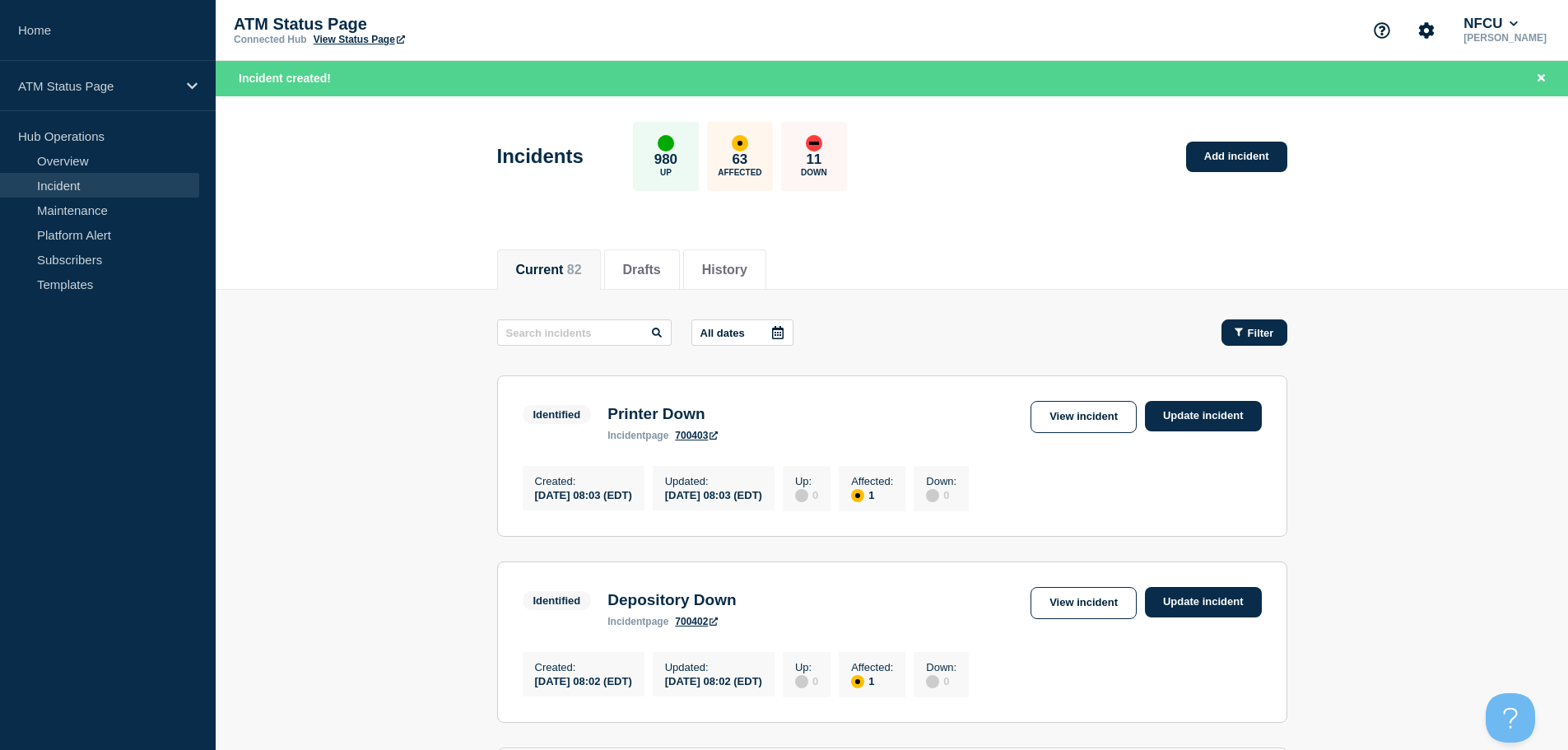
click at [1243, 329] on div "Filter" at bounding box center [1254, 333] width 40 height 13
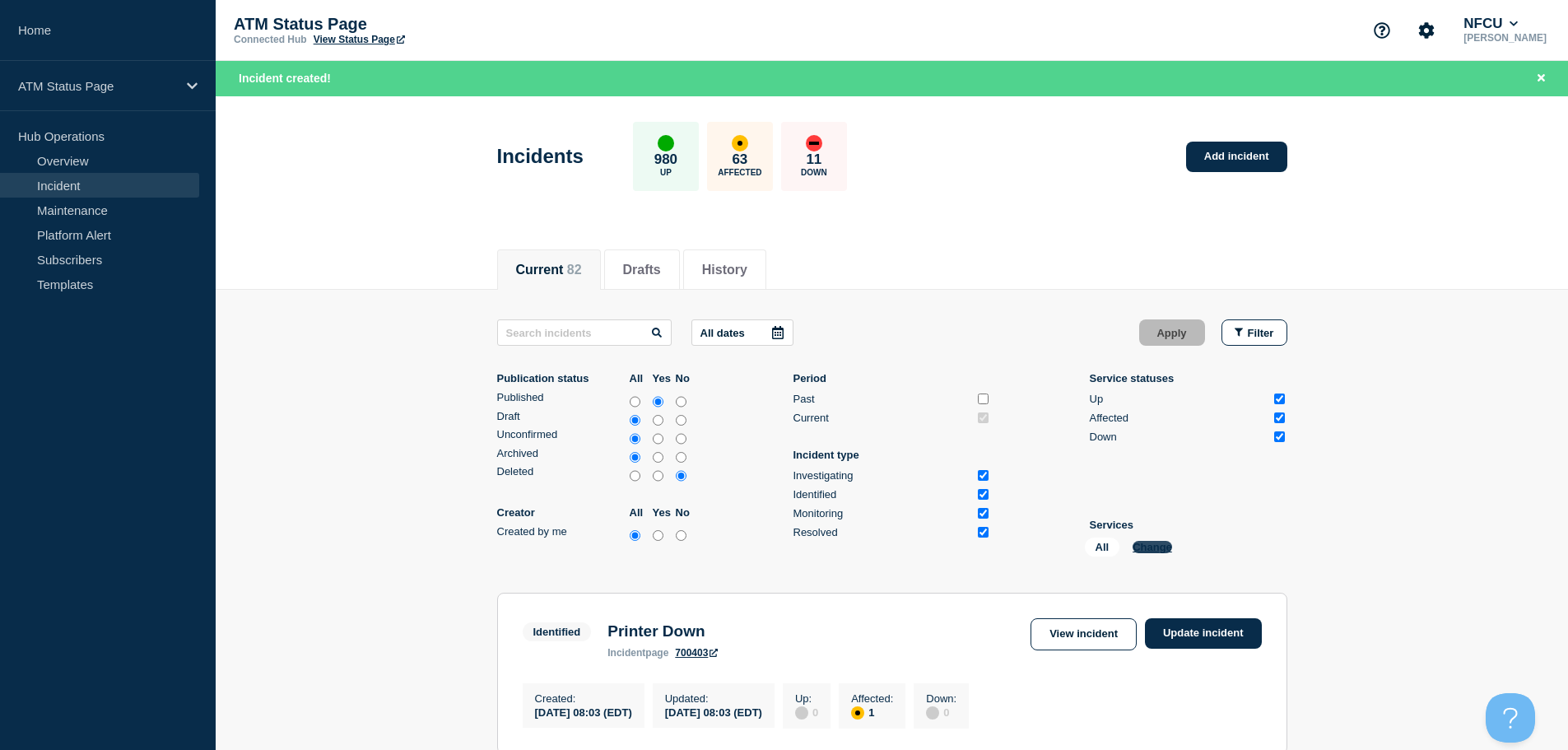
click at [1156, 549] on button "Change" at bounding box center [1153, 547] width 40 height 13
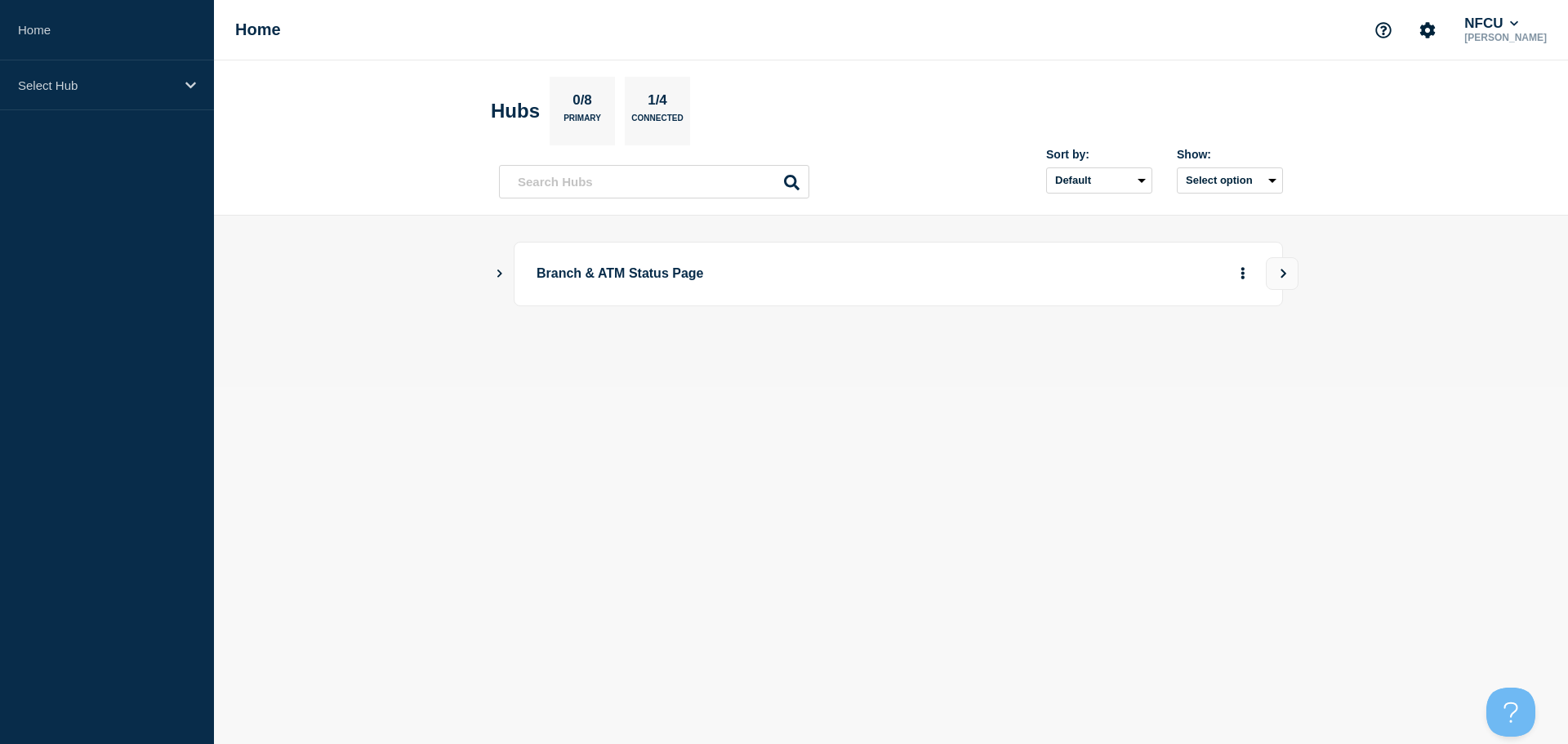
click at [496, 271] on icon "Show Connected Hubs" at bounding box center [499, 273] width 11 height 8
click at [1203, 364] on button "See overview" at bounding box center [1185, 356] width 86 height 33
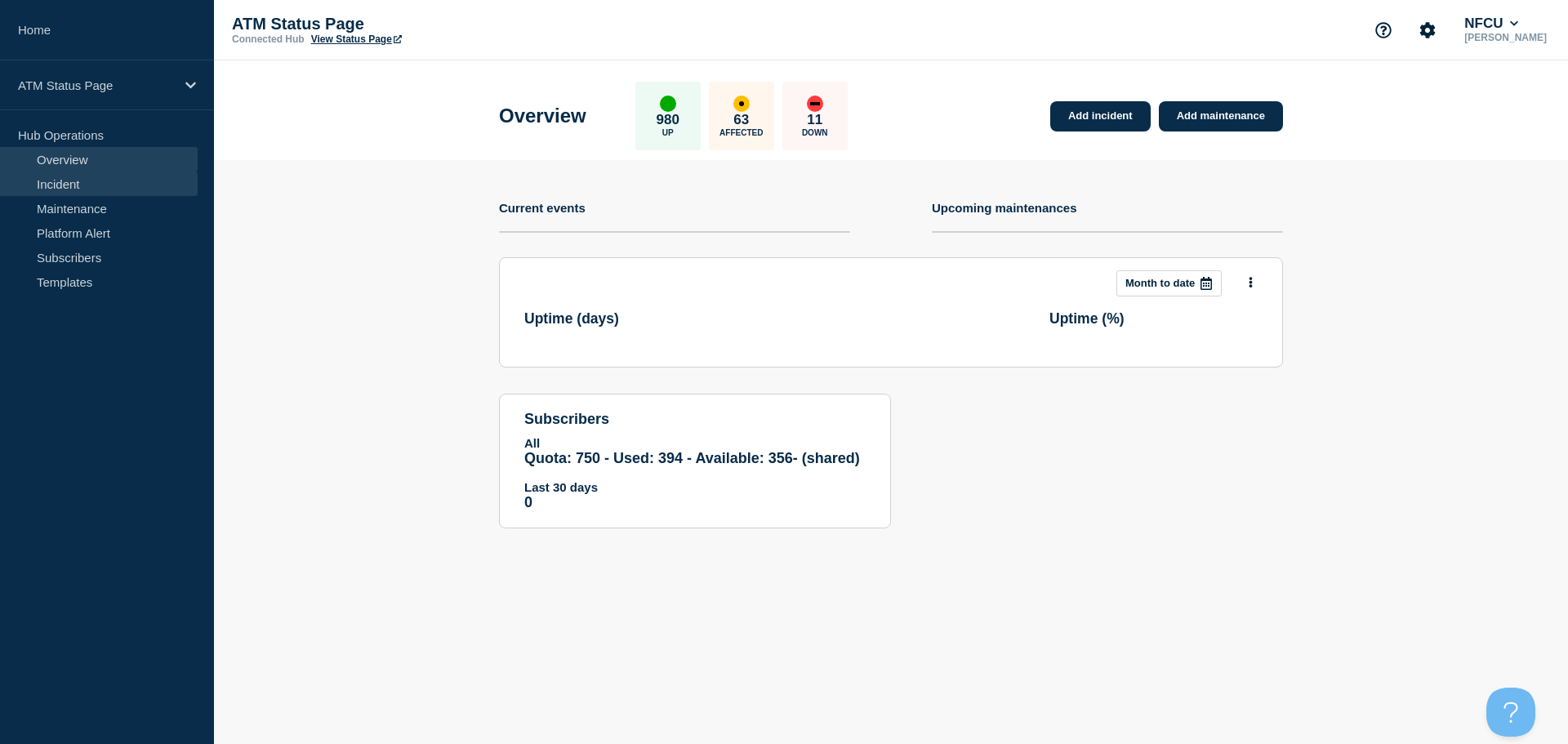
click at [88, 186] on link "Incident" at bounding box center [98, 183] width 197 height 24
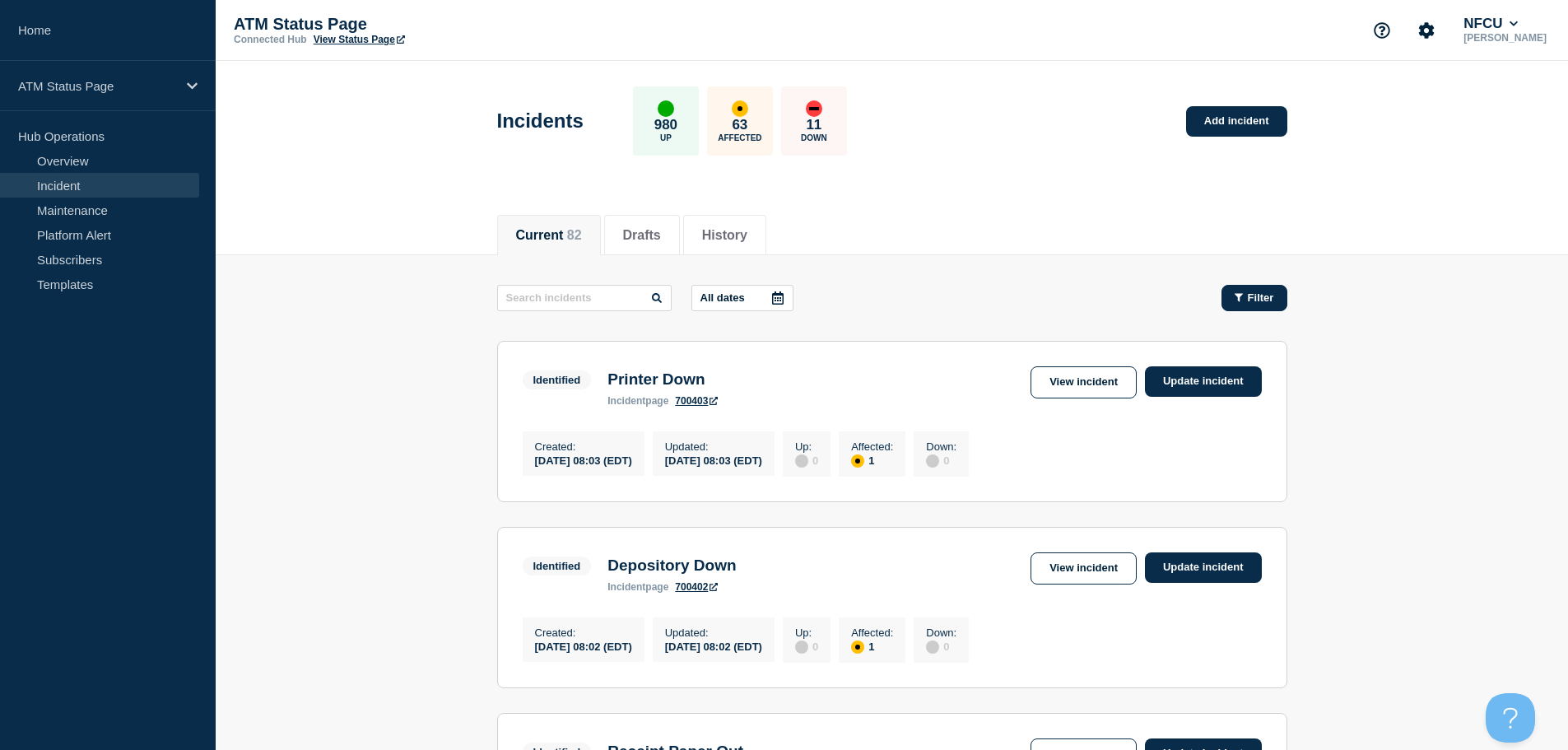
click at [1258, 295] on span "Filter" at bounding box center [1261, 297] width 26 height 13
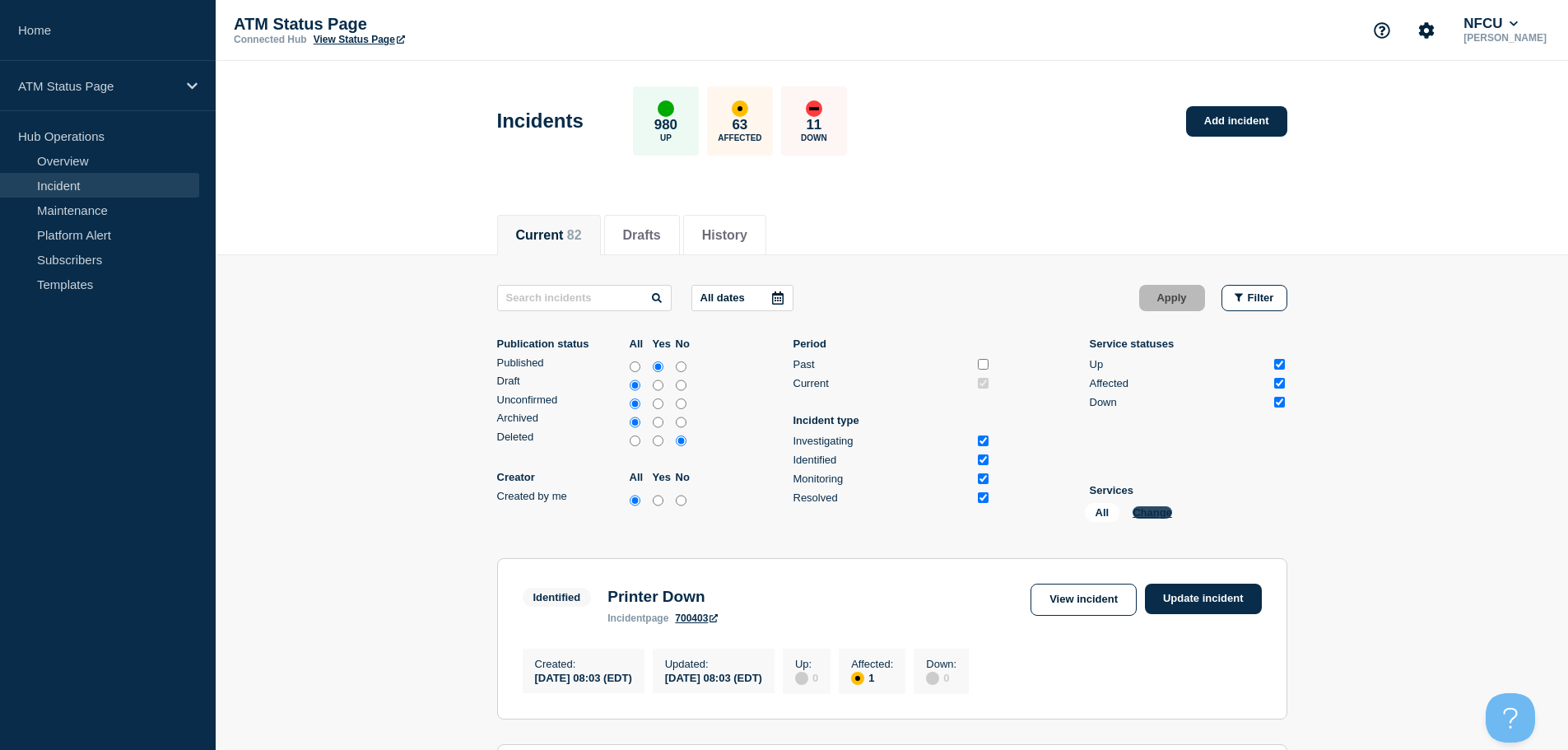
click at [1156, 517] on button "Change" at bounding box center [1153, 512] width 40 height 13
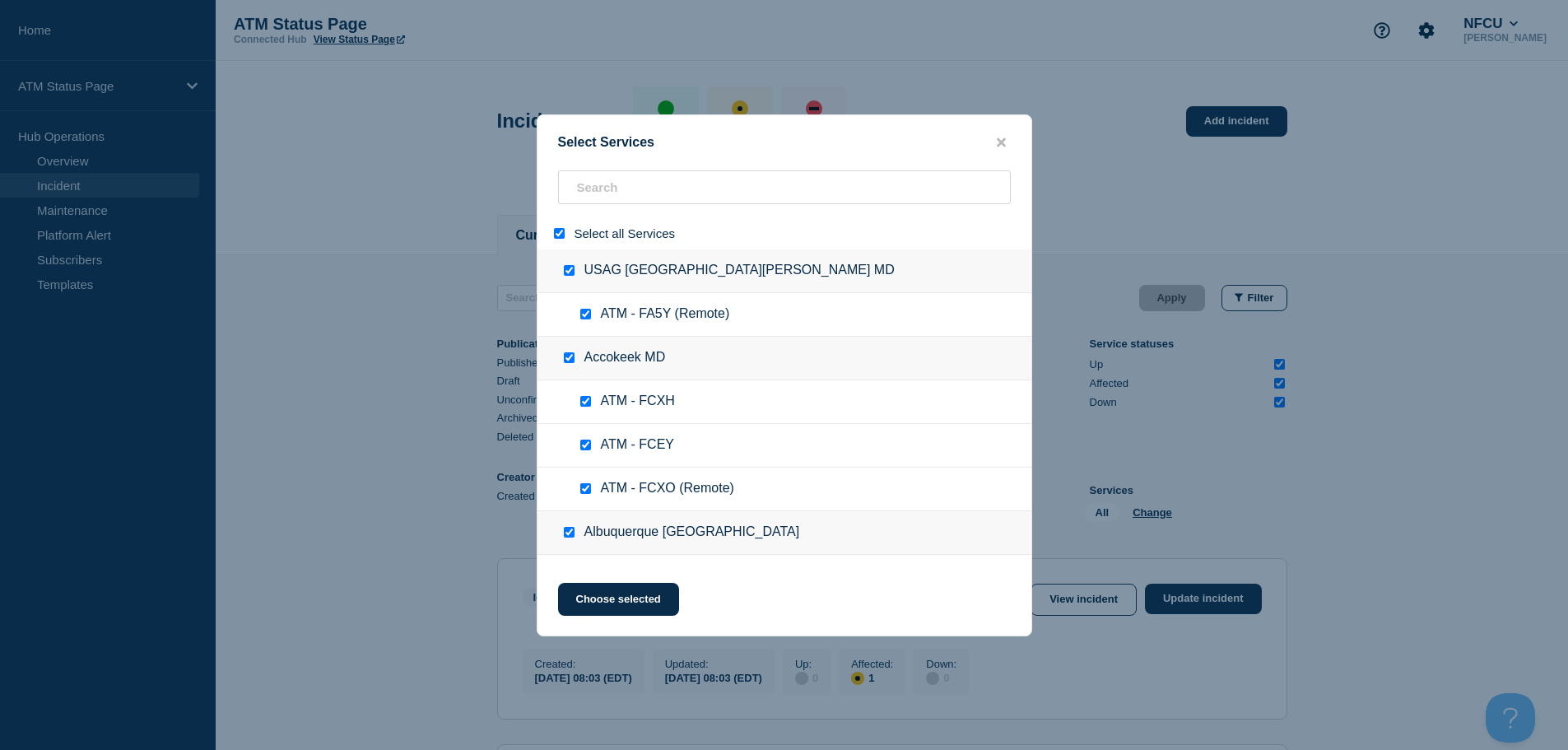
click at [560, 233] on input "select all" at bounding box center [559, 233] width 11 height 11
checkbox input "false"
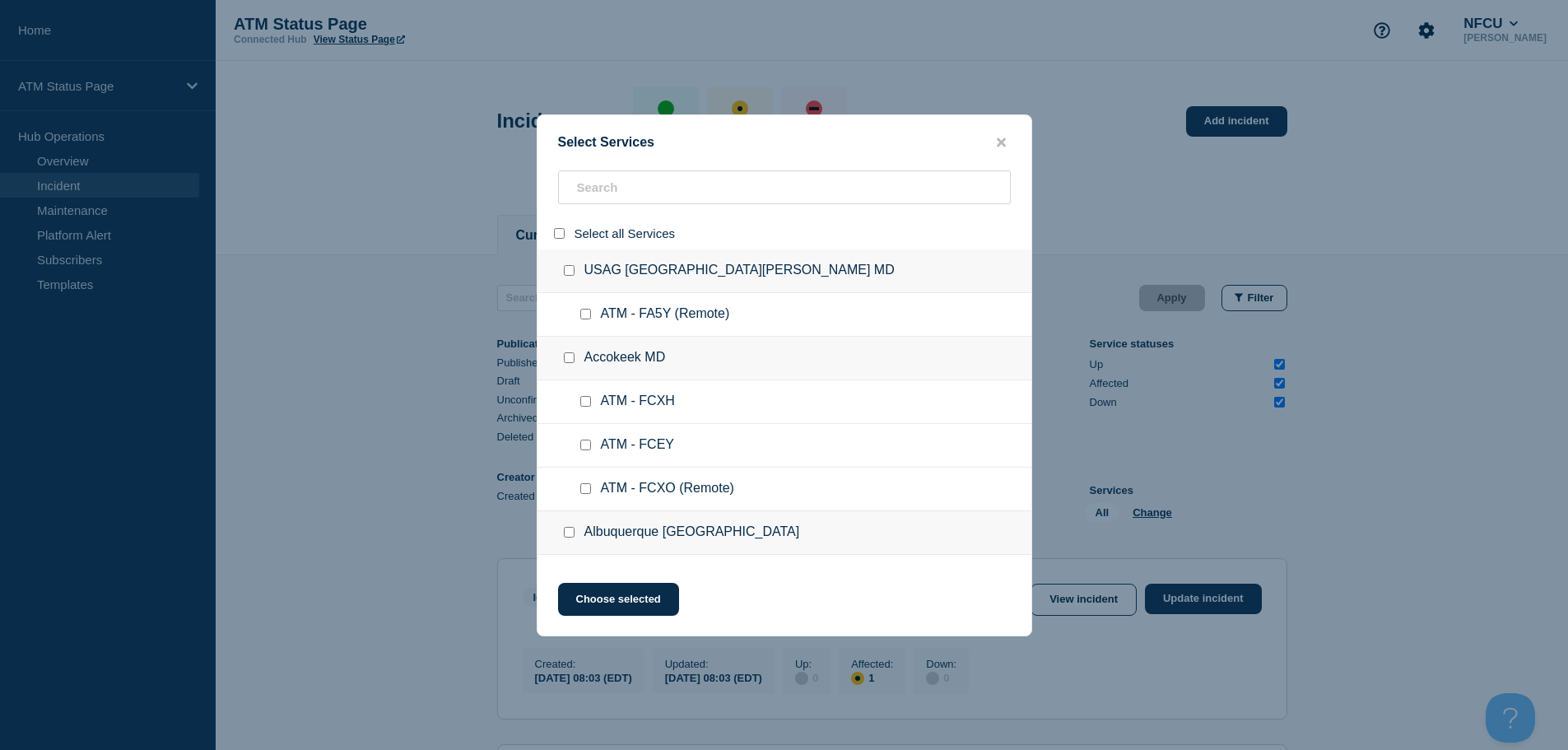
checkbox input "false"
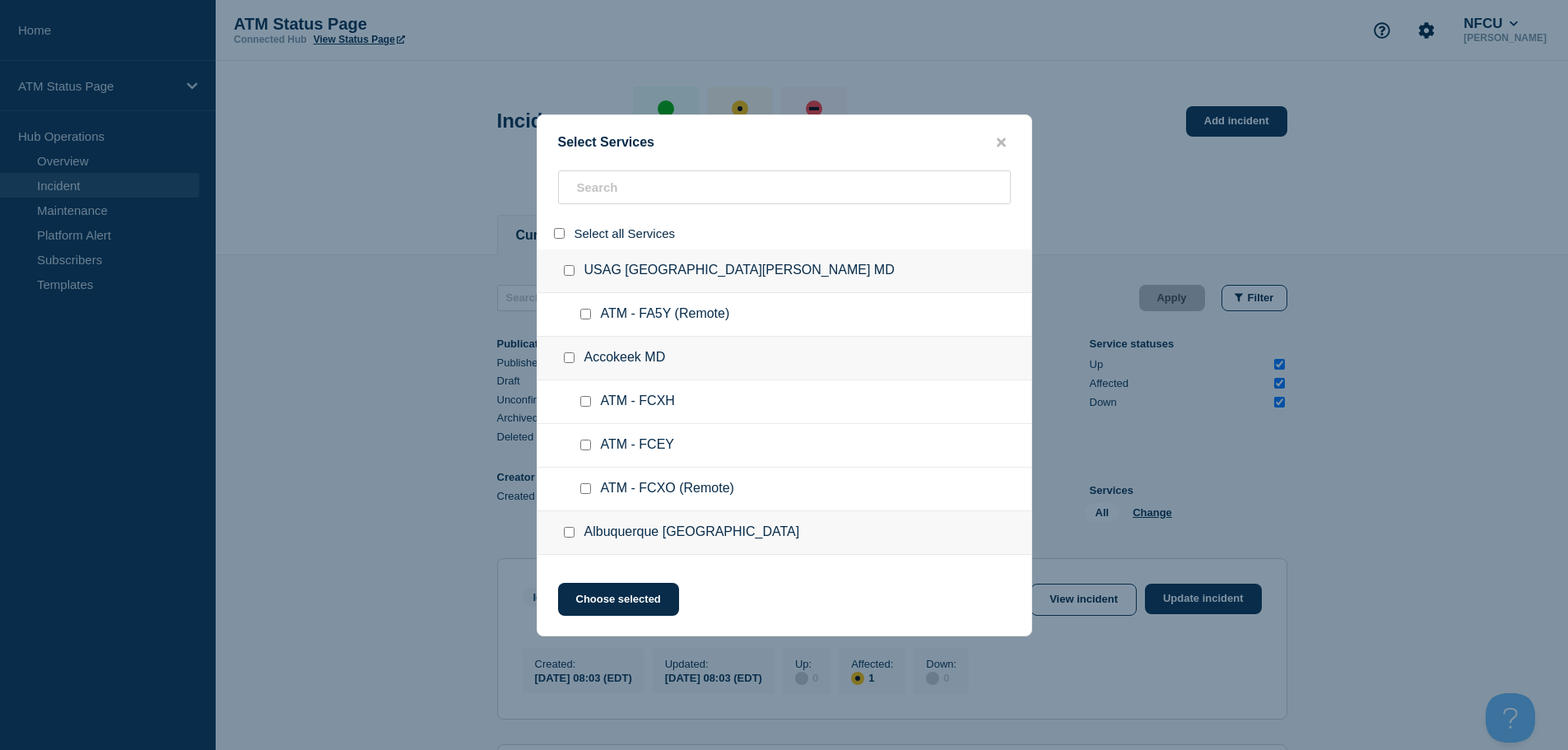
checkbox input "false"
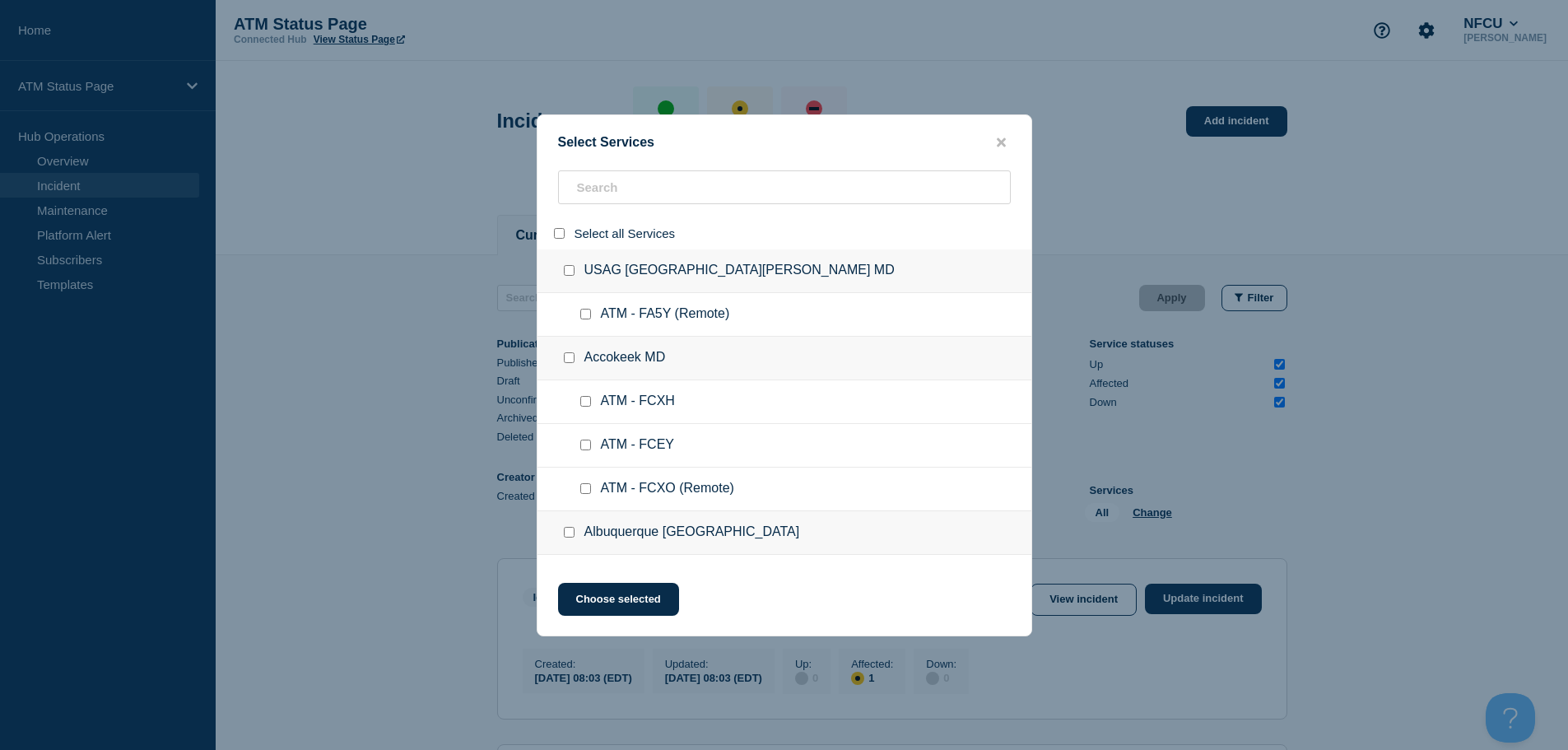
checkbox input "false"
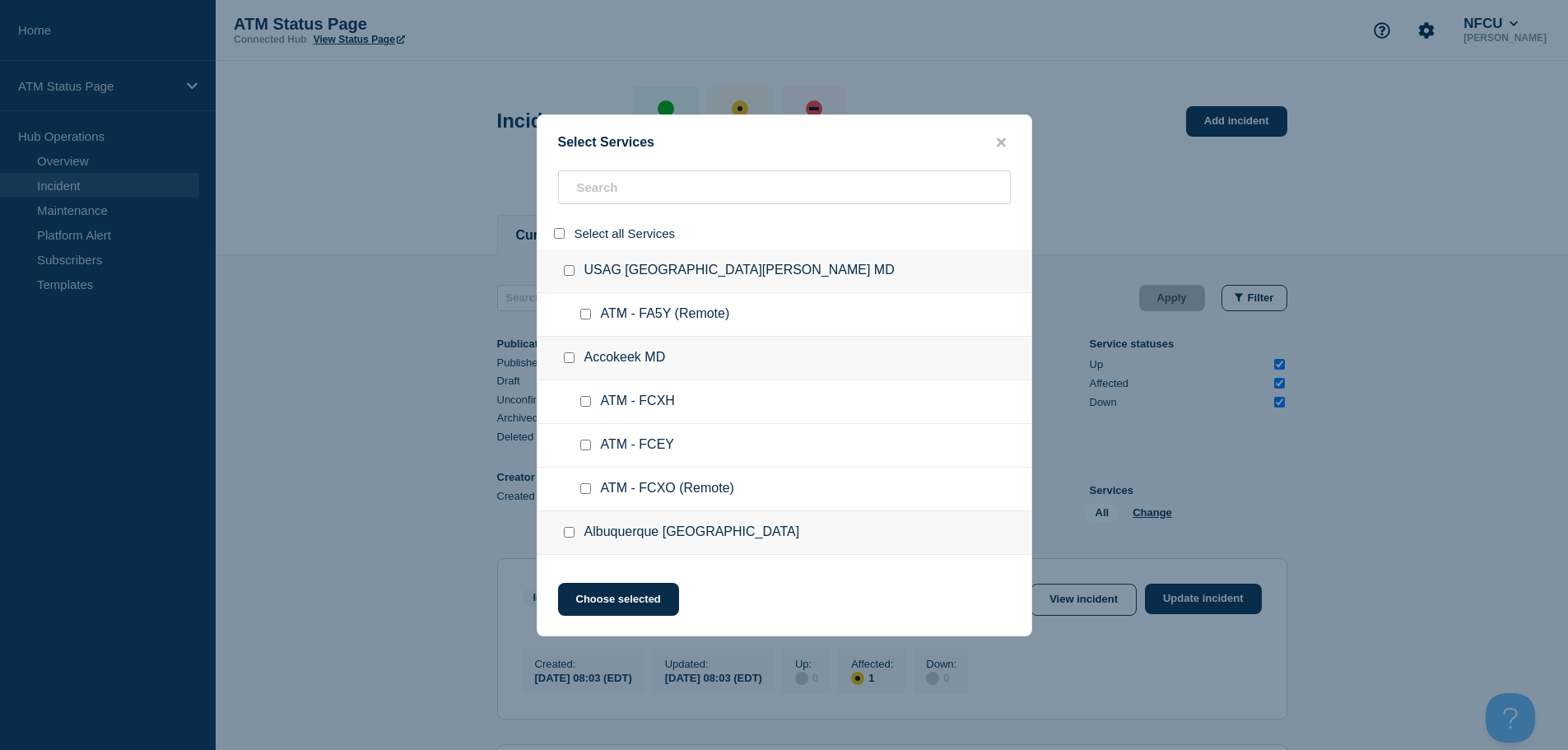
checkbox input "false"
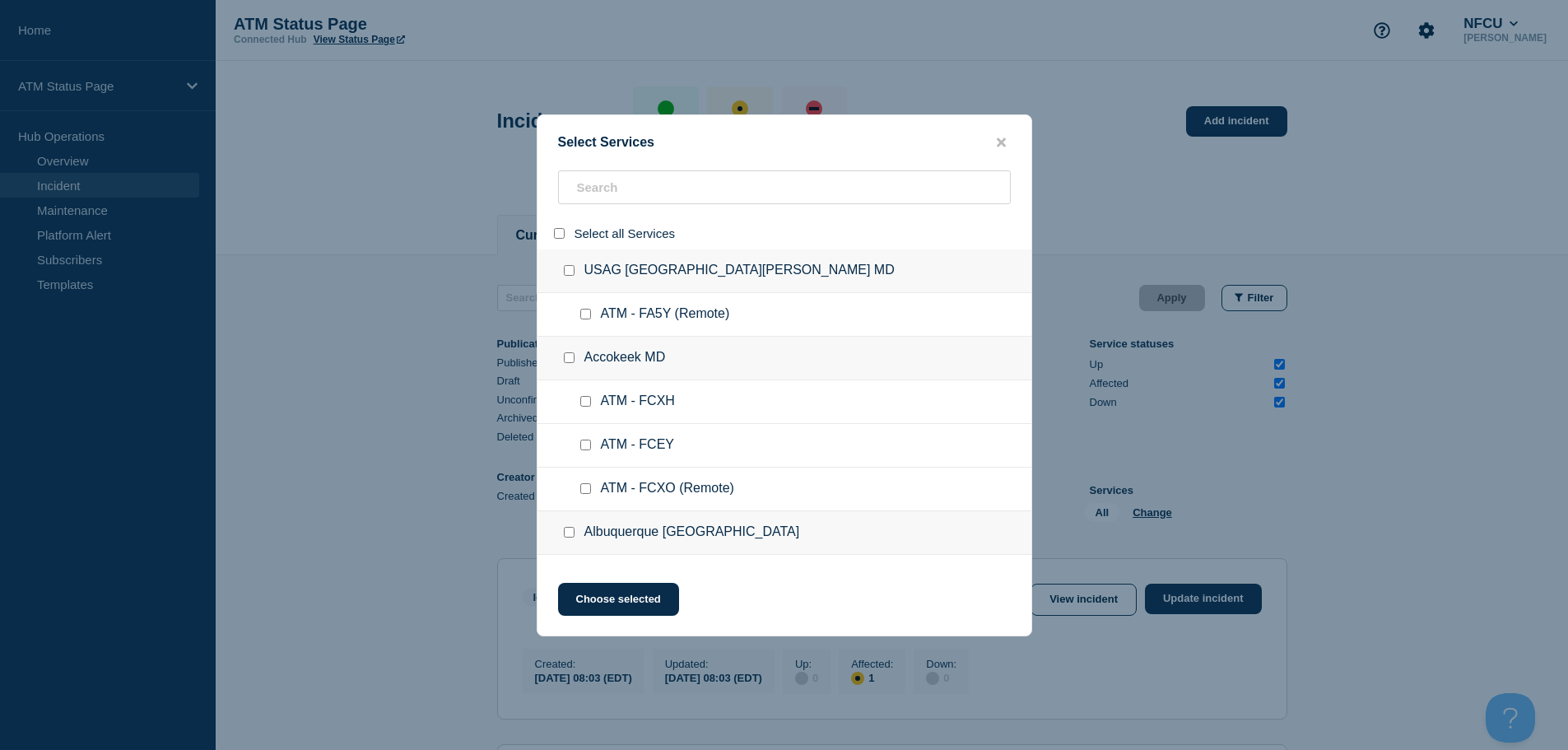
checkbox input "false"
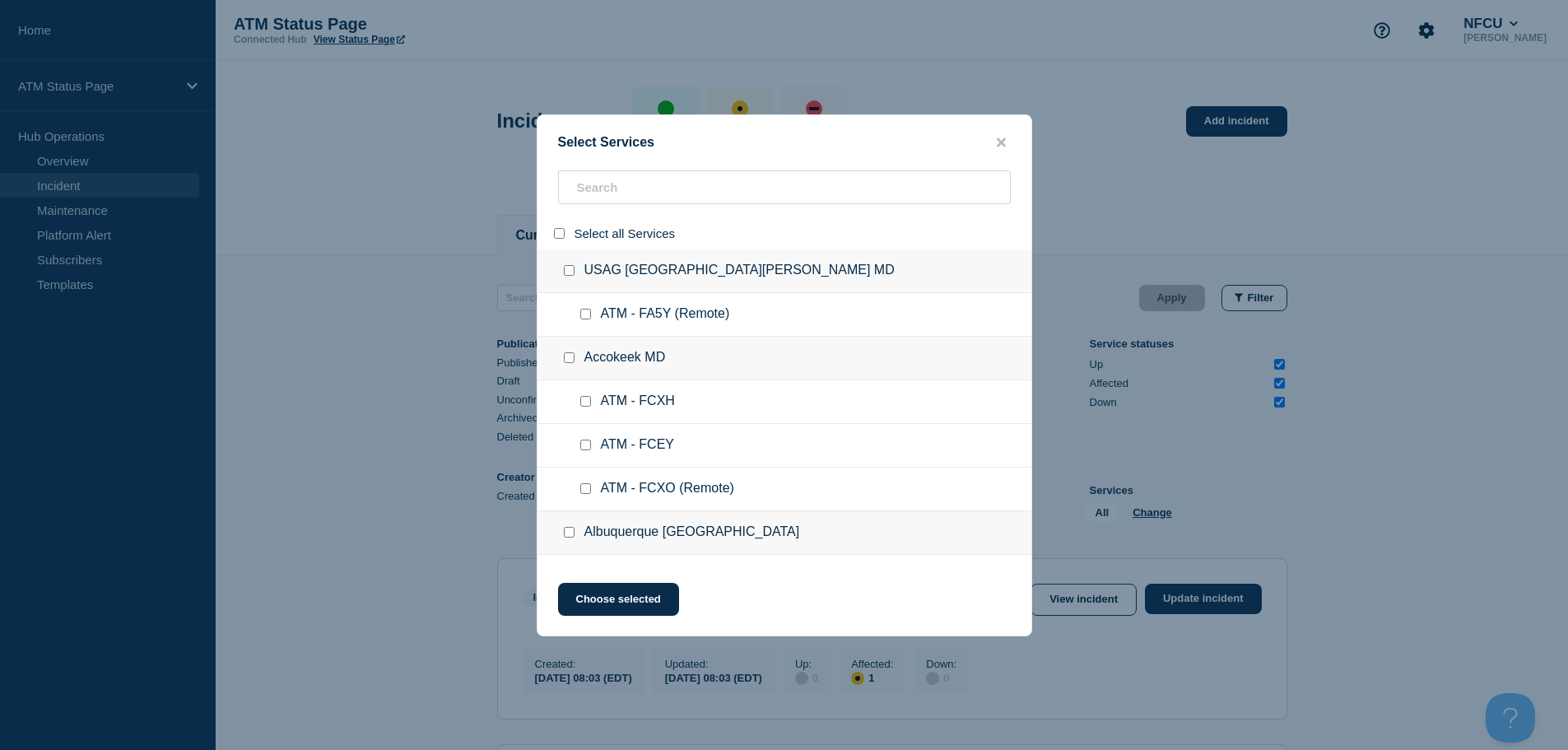
checkbox input "false"
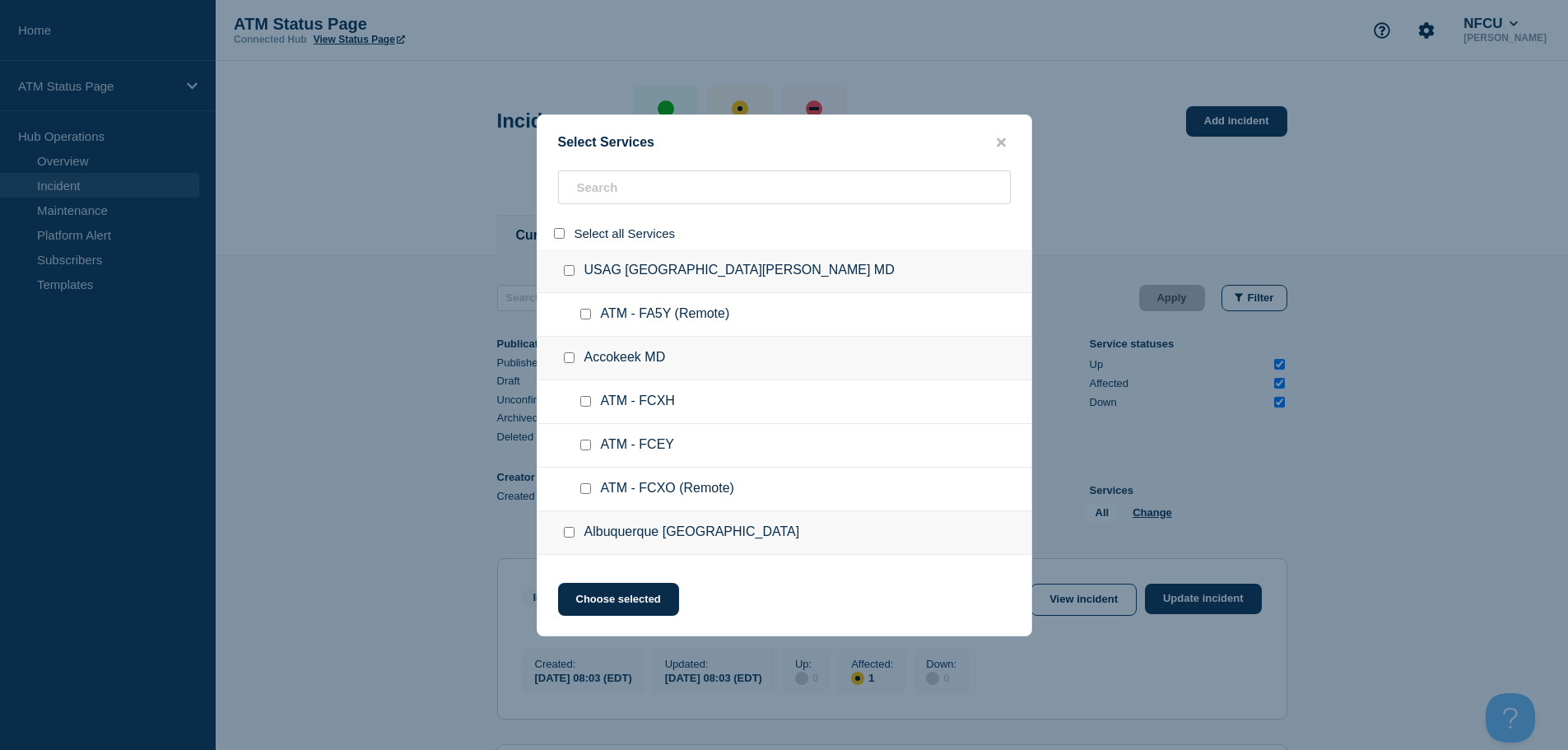
checkbox input "false"
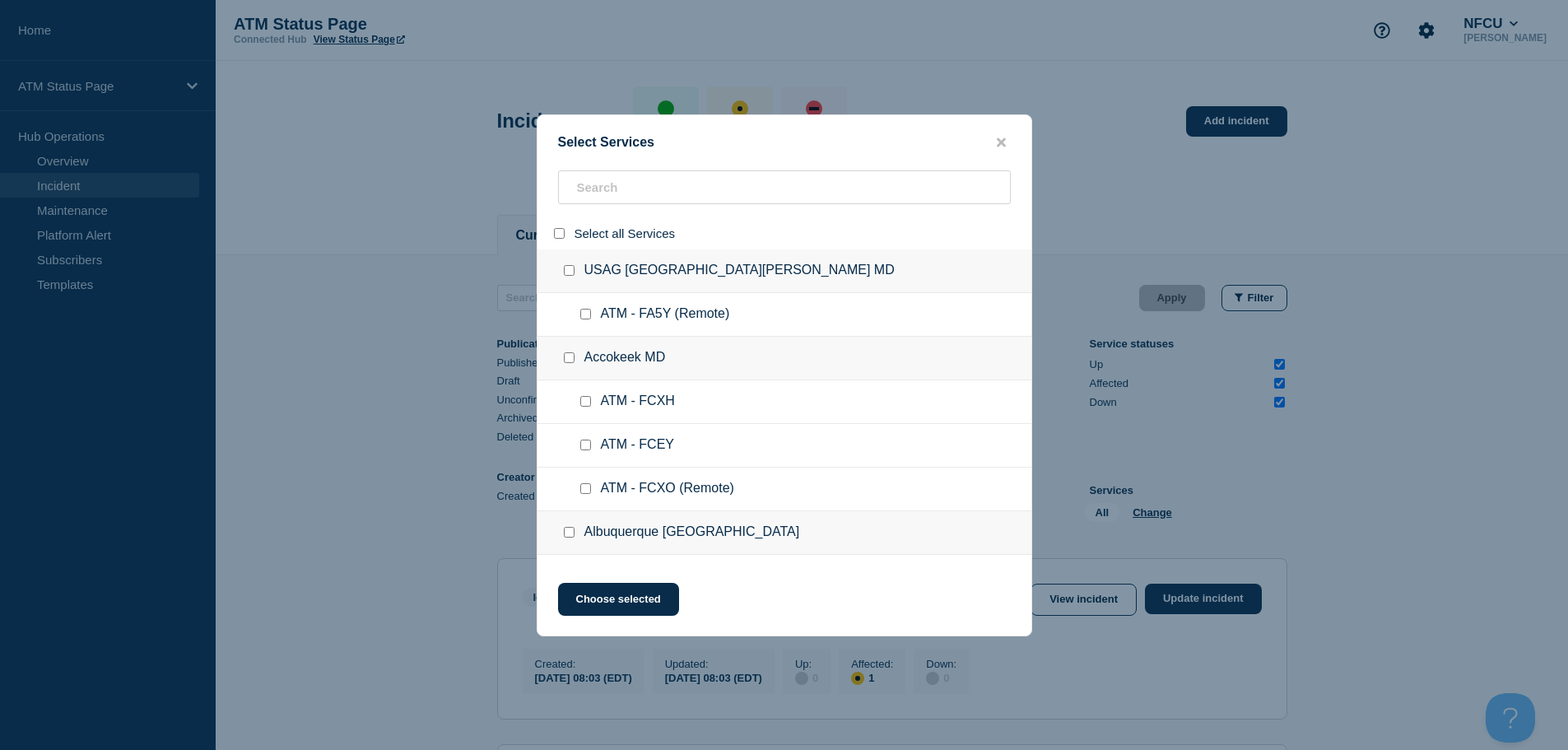
checkbox input "false"
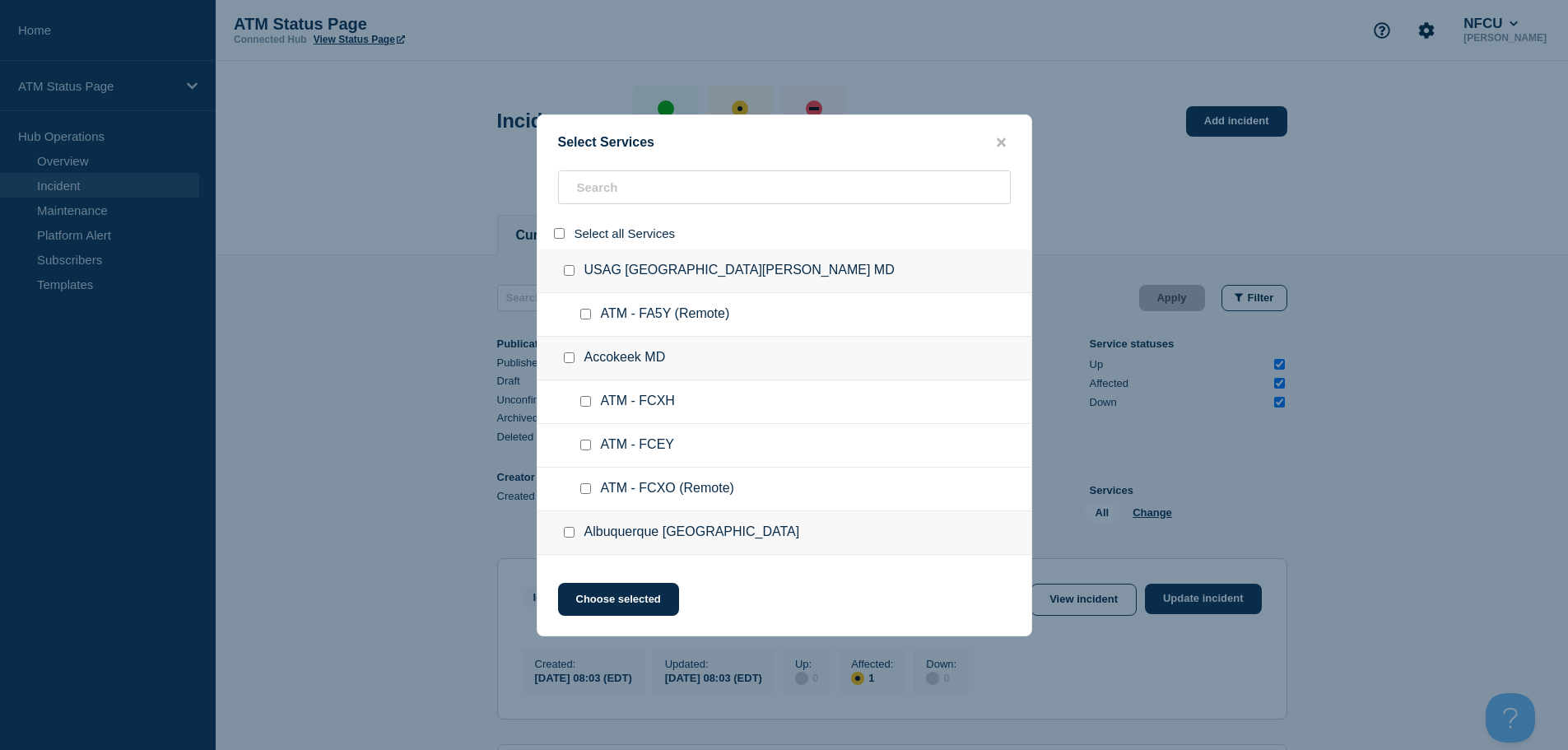
checkbox input "false"
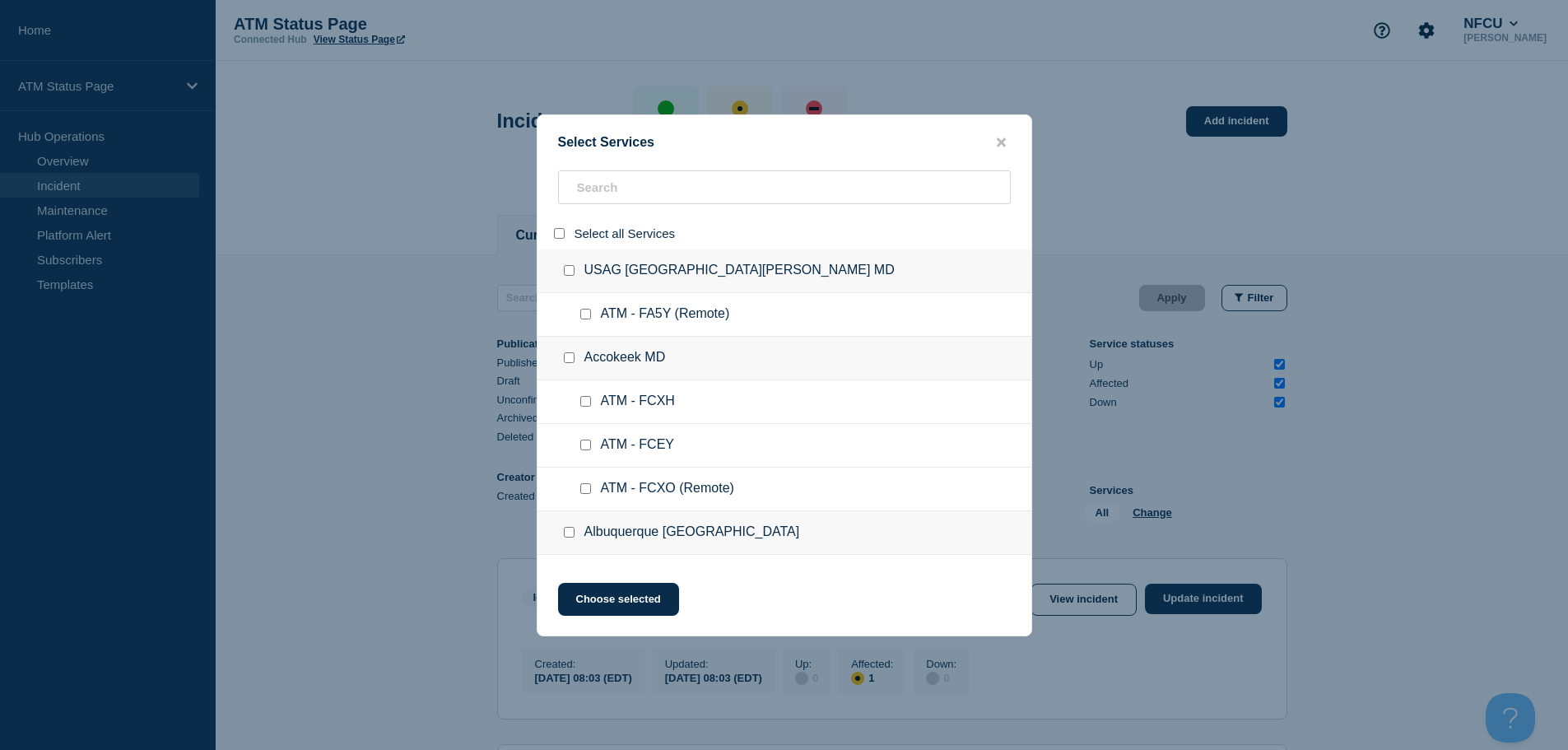
checkbox input "false"
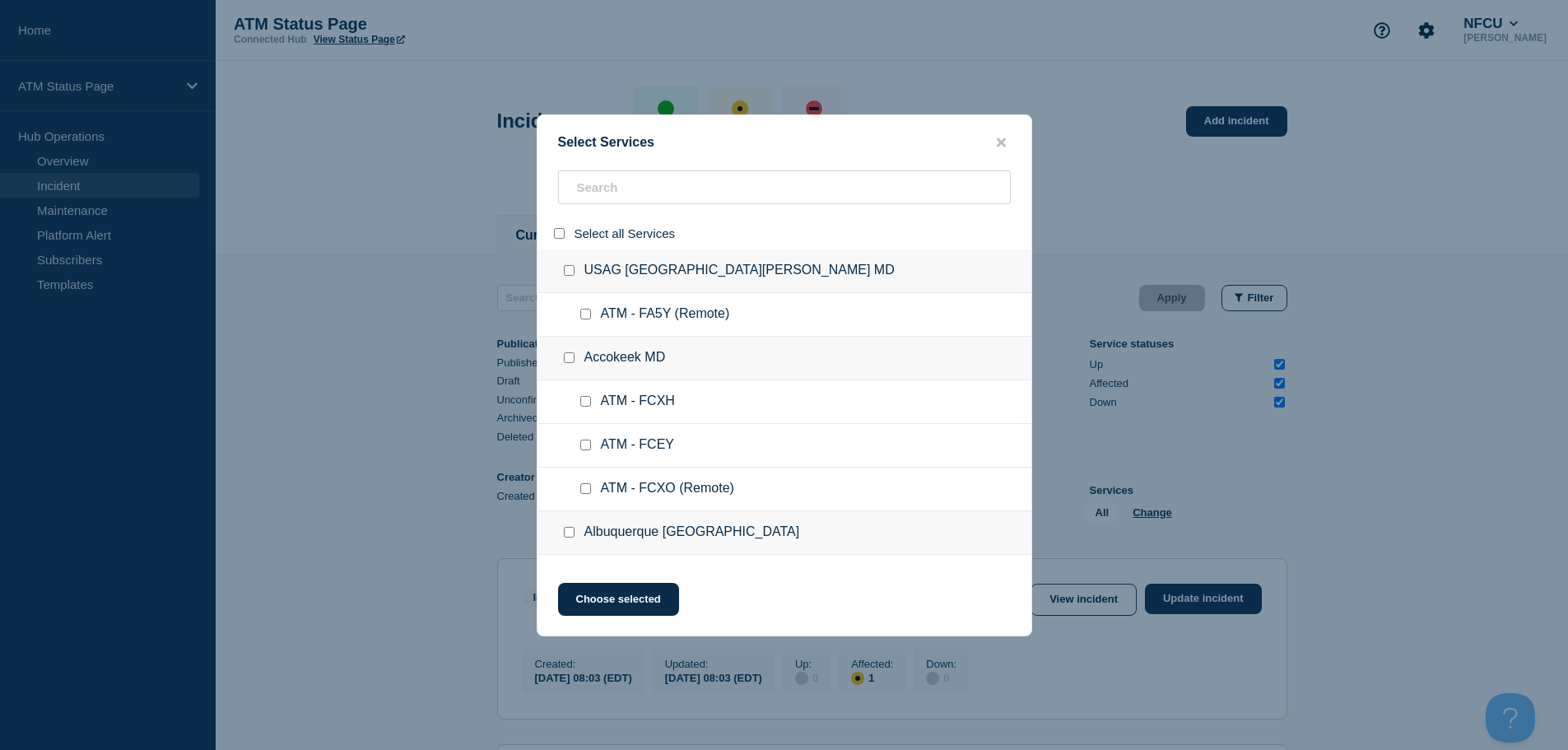
checkbox input "false"
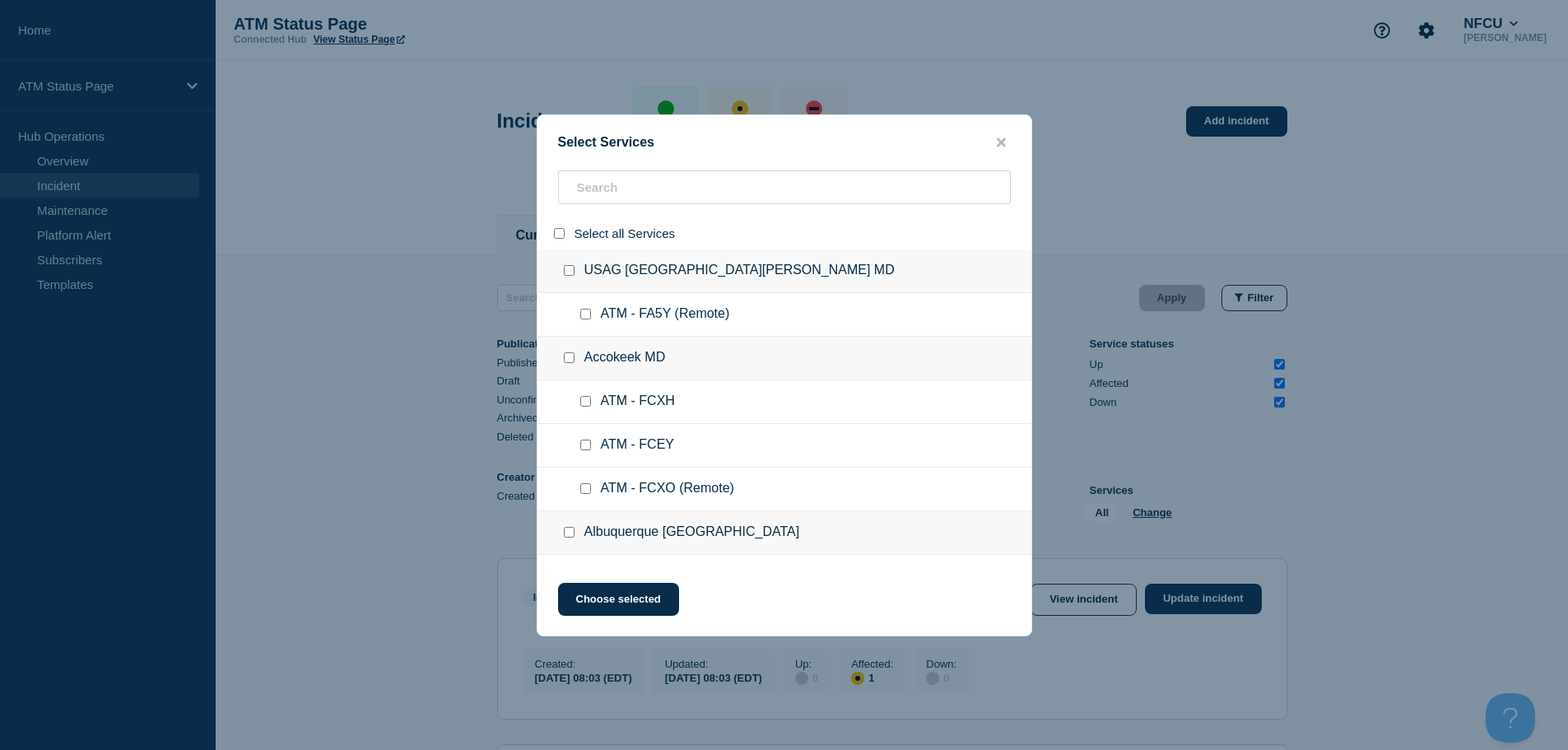
checkbox input "false"
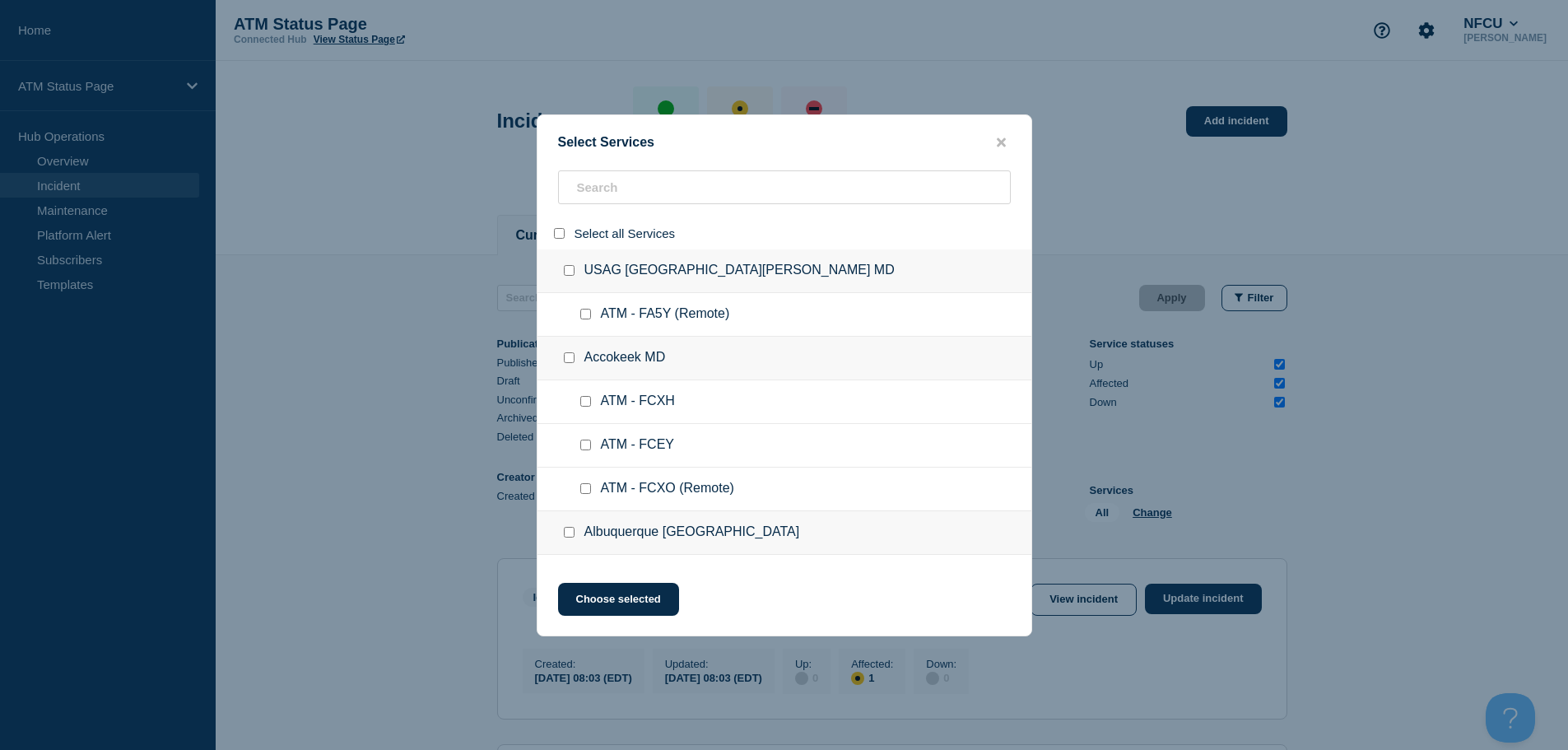
checkbox input "false"
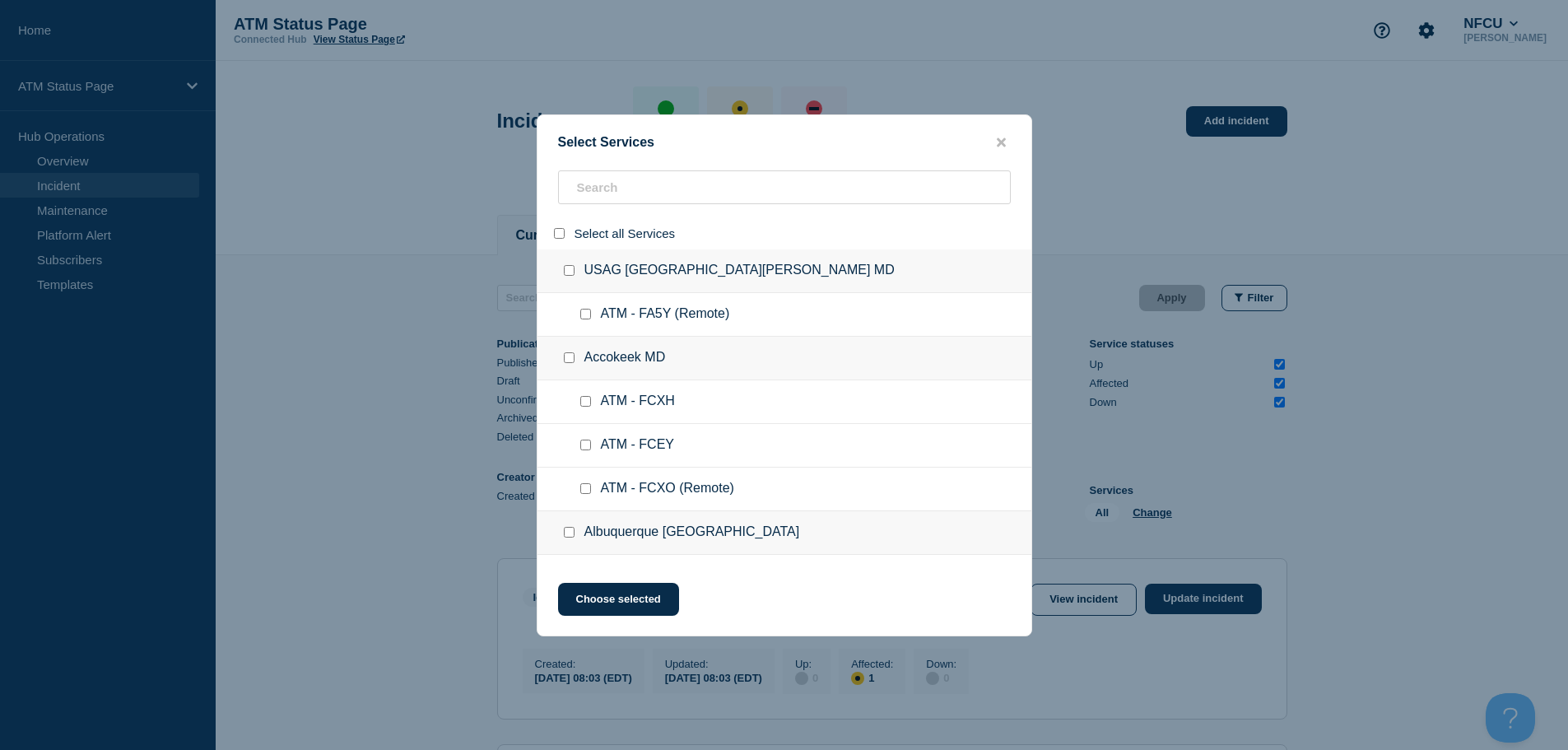
checkbox input "false"
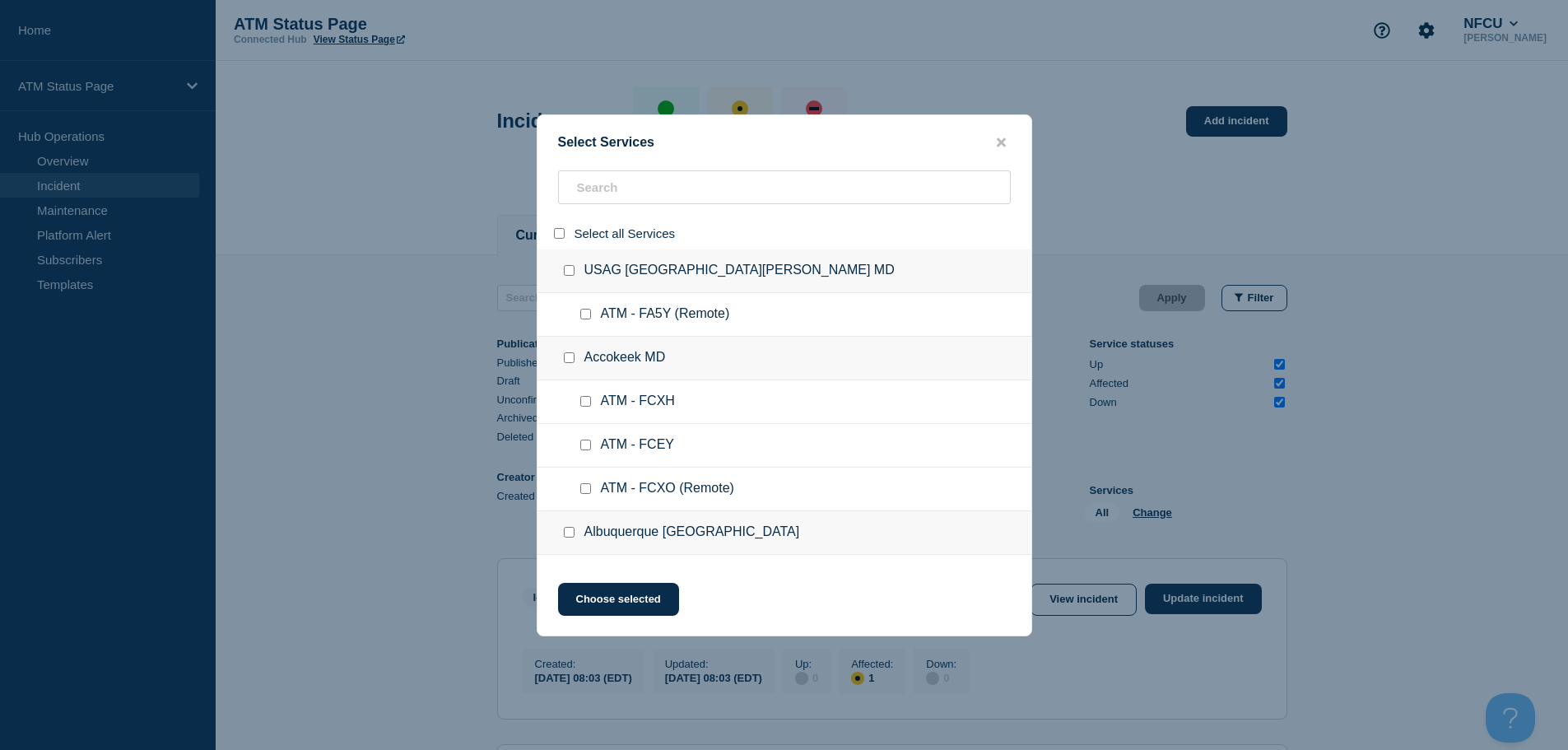
checkbox input "false"
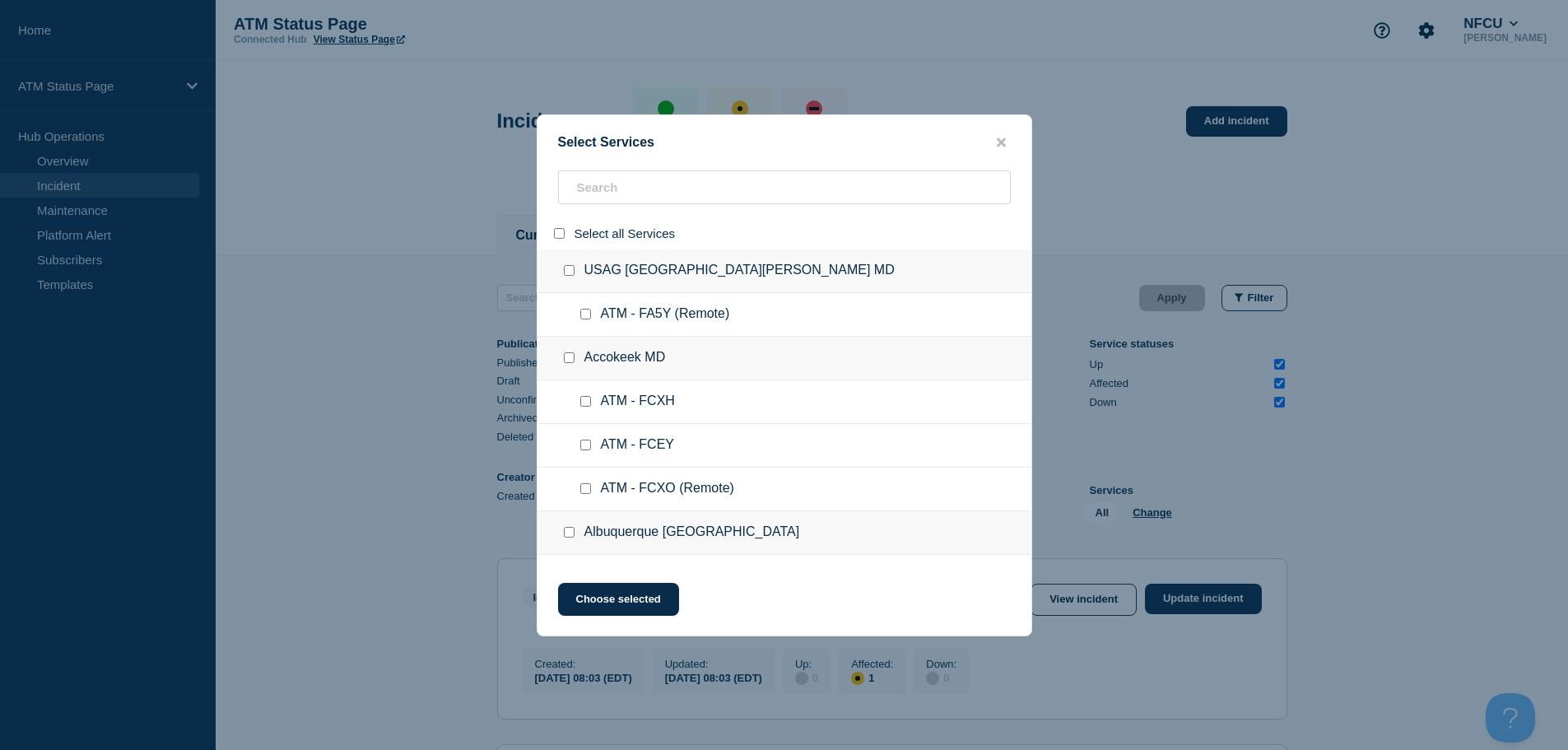
checkbox input "false"
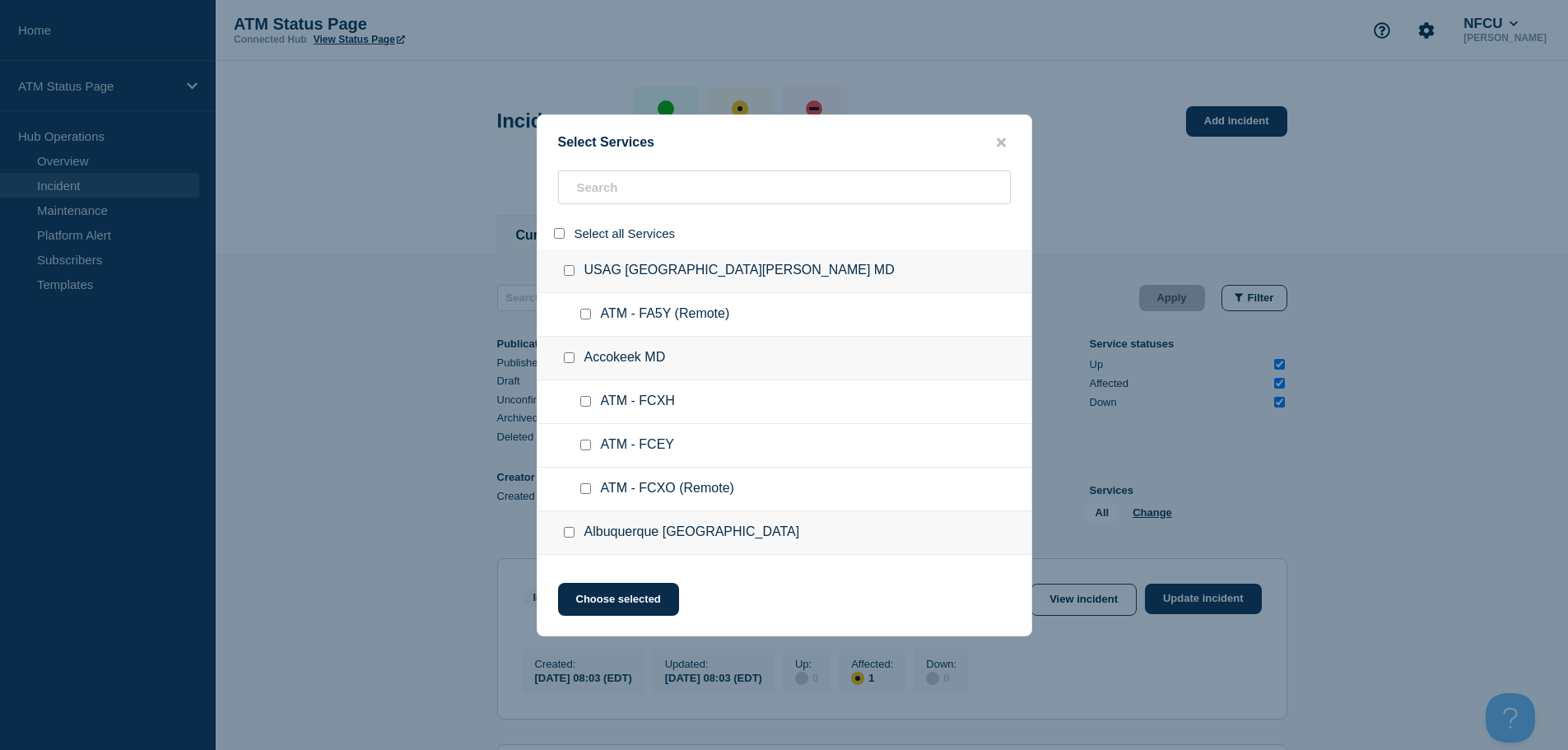
checkbox input "false"
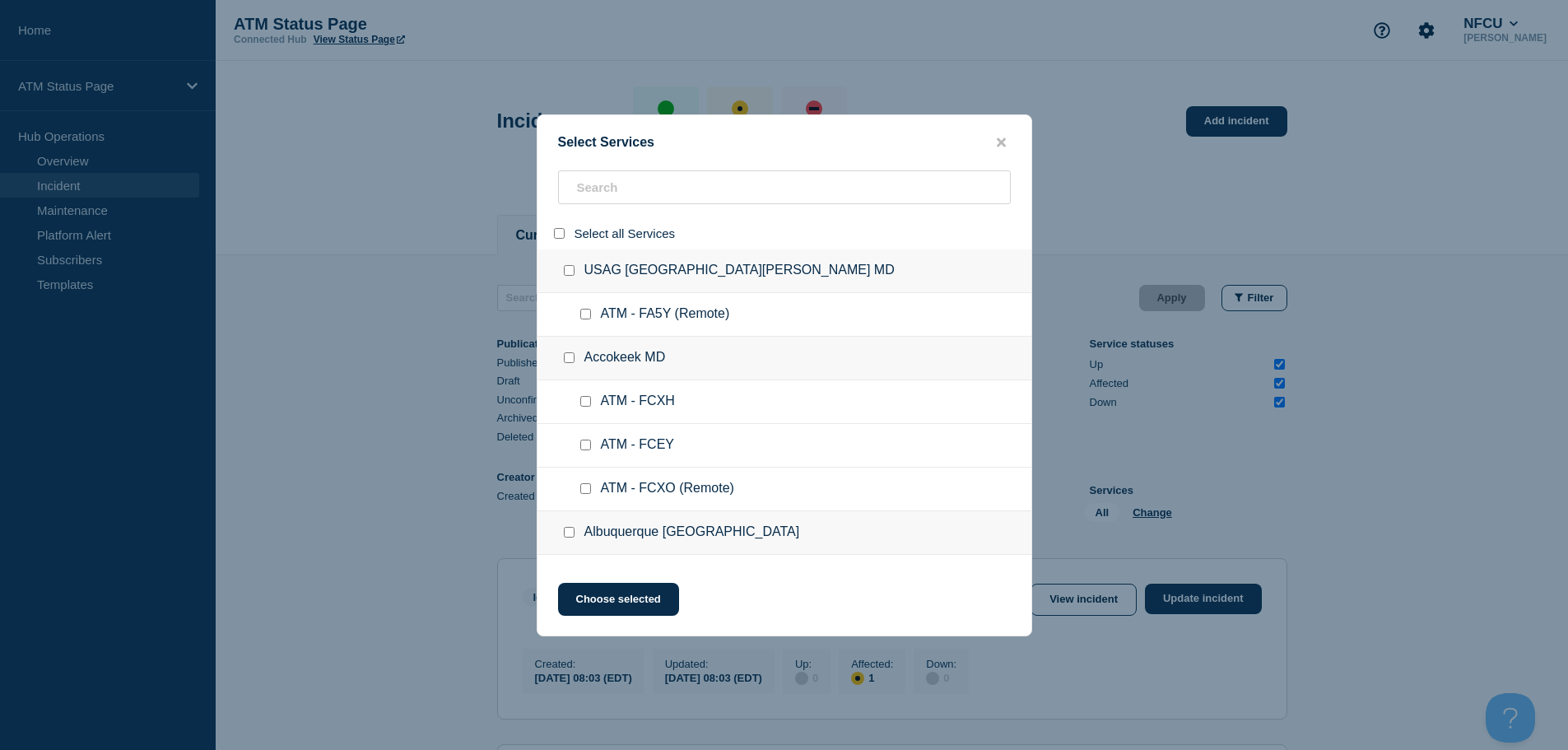
checkbox input "false"
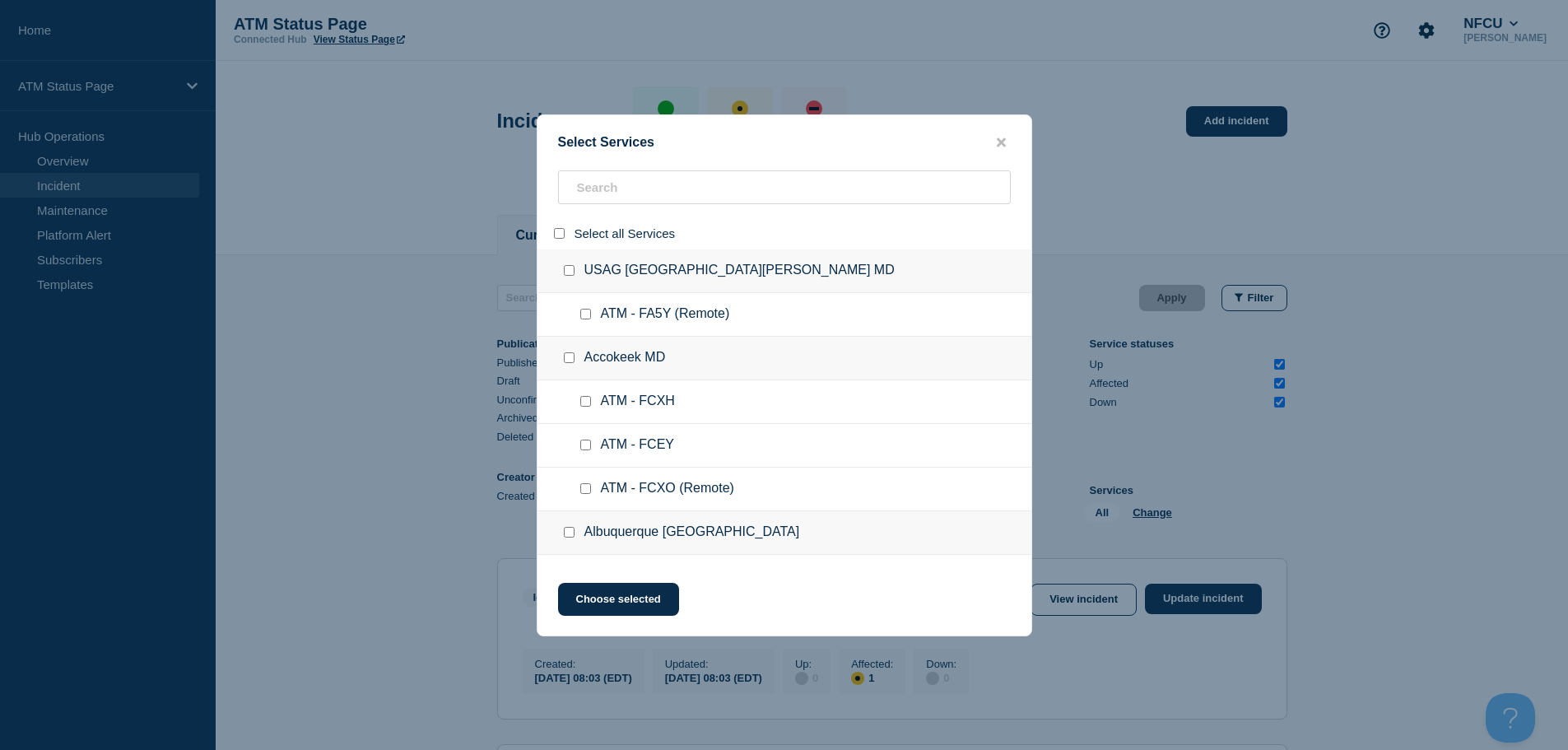
checkbox input "false"
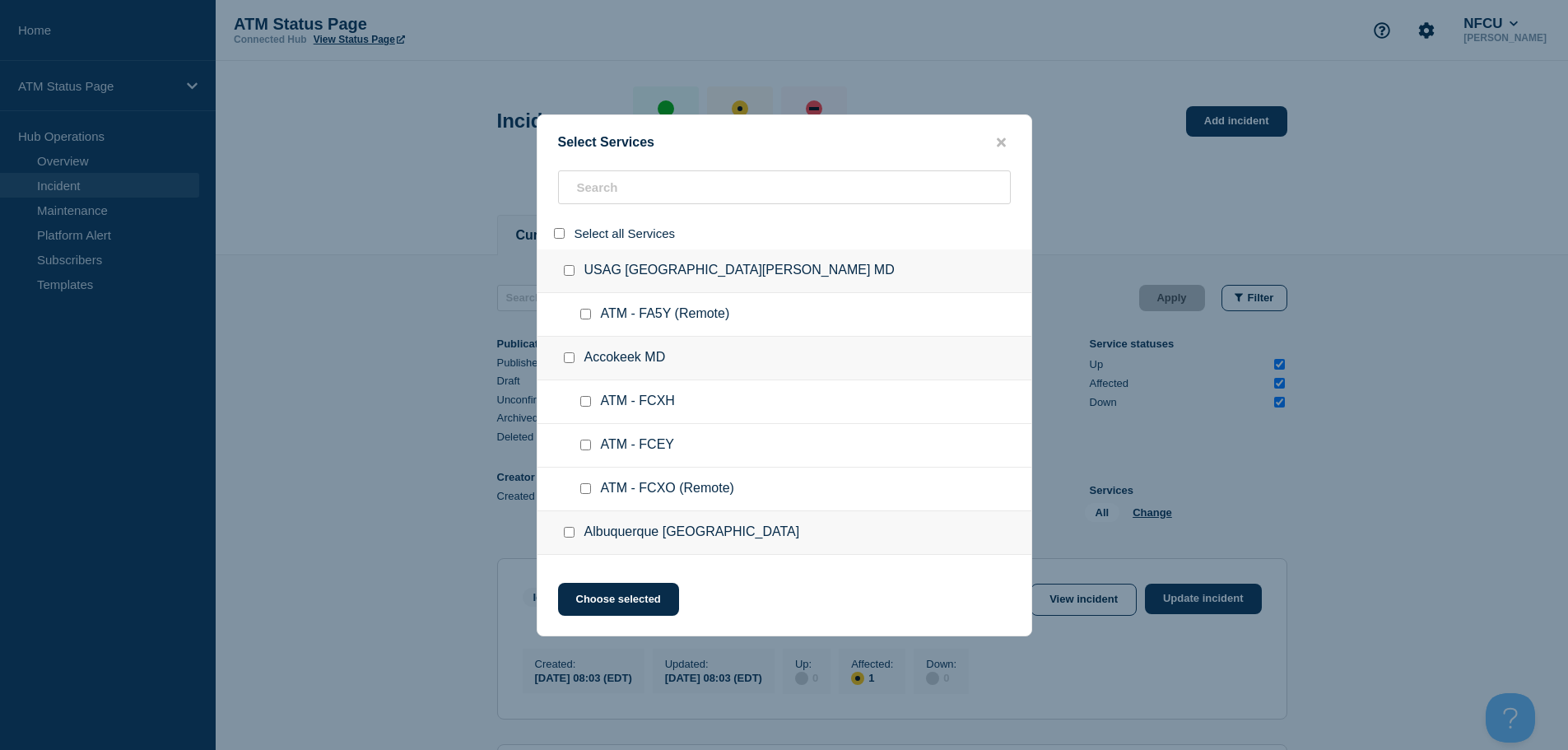
checkbox input "false"
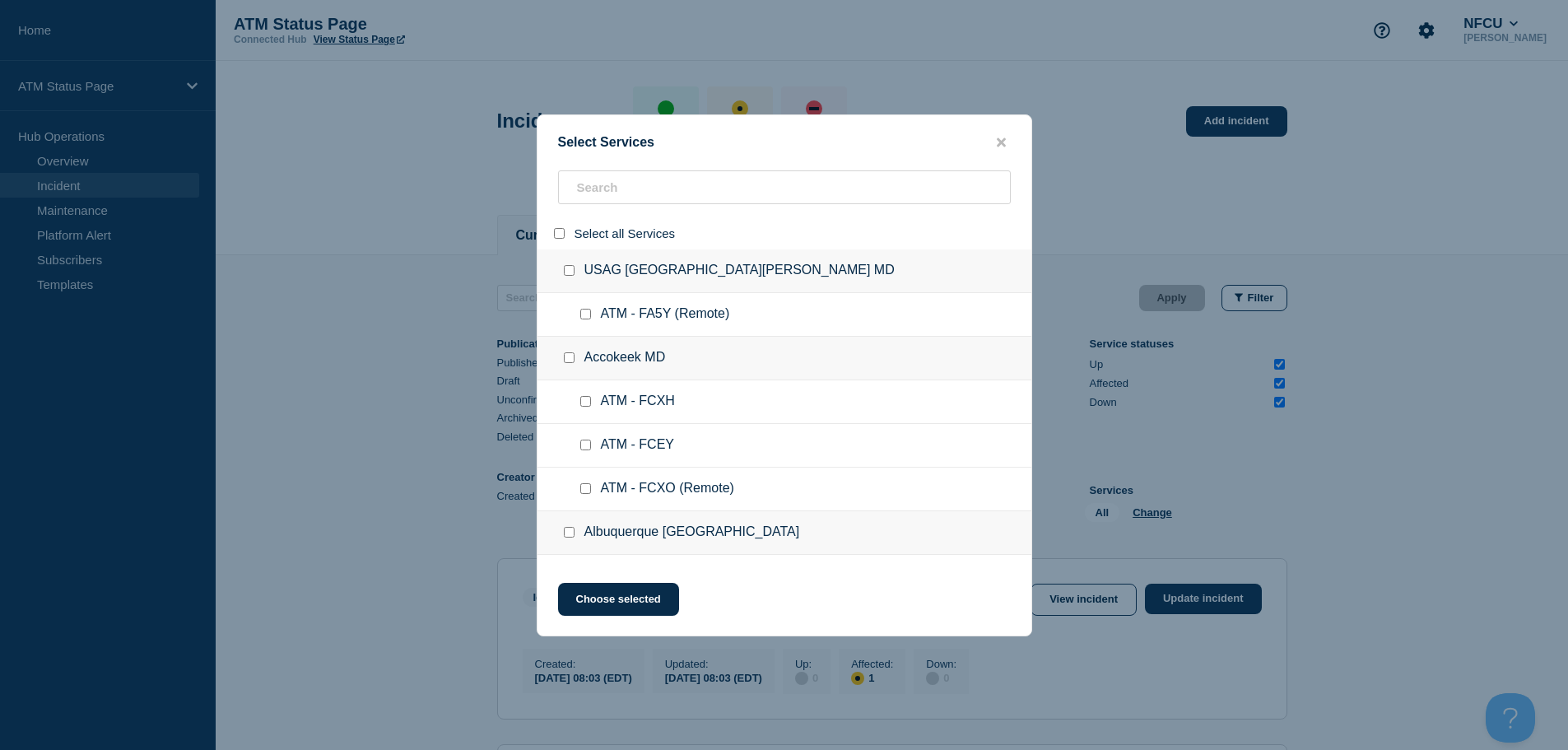
checkbox input "false"
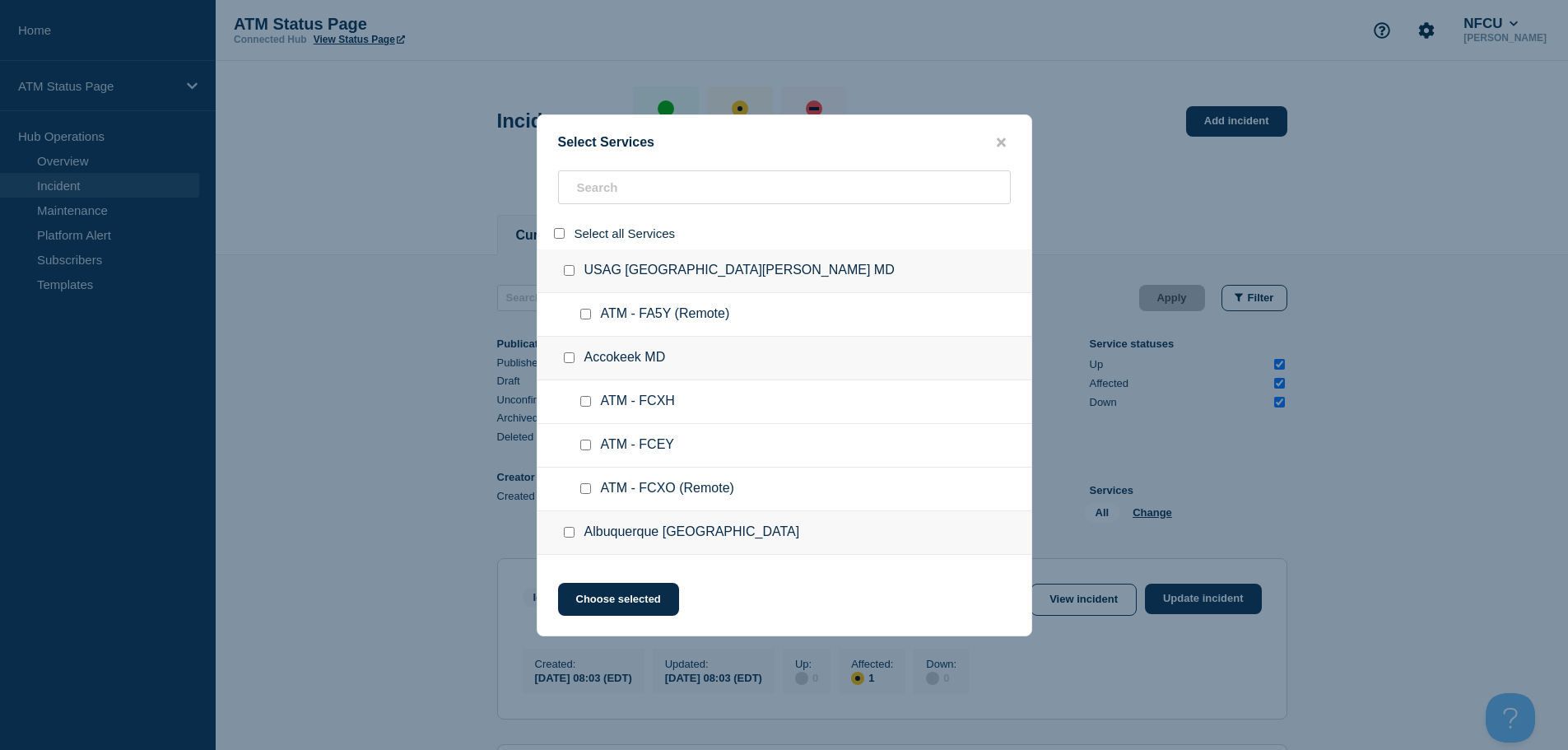
checkbox input "false"
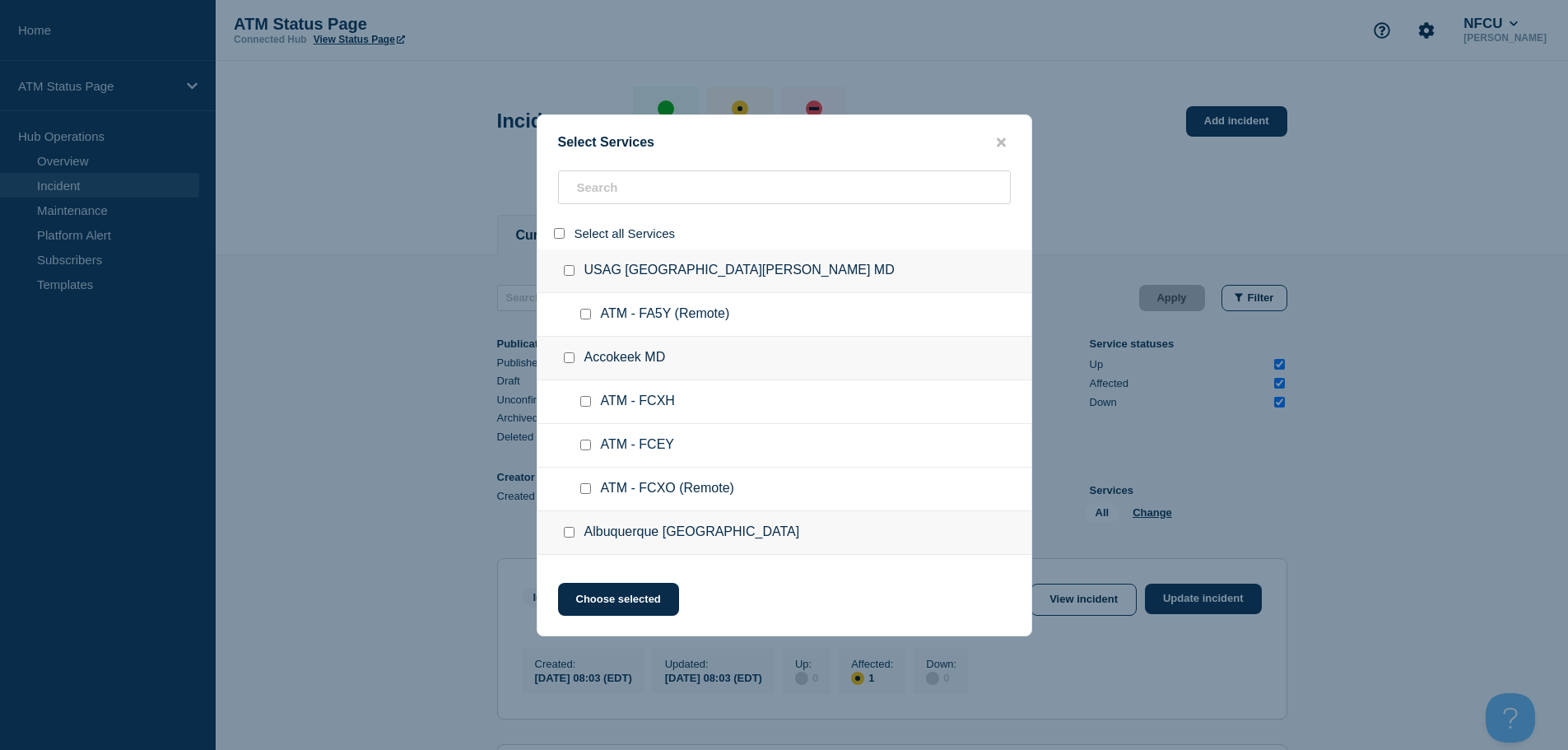
checkbox input "false"
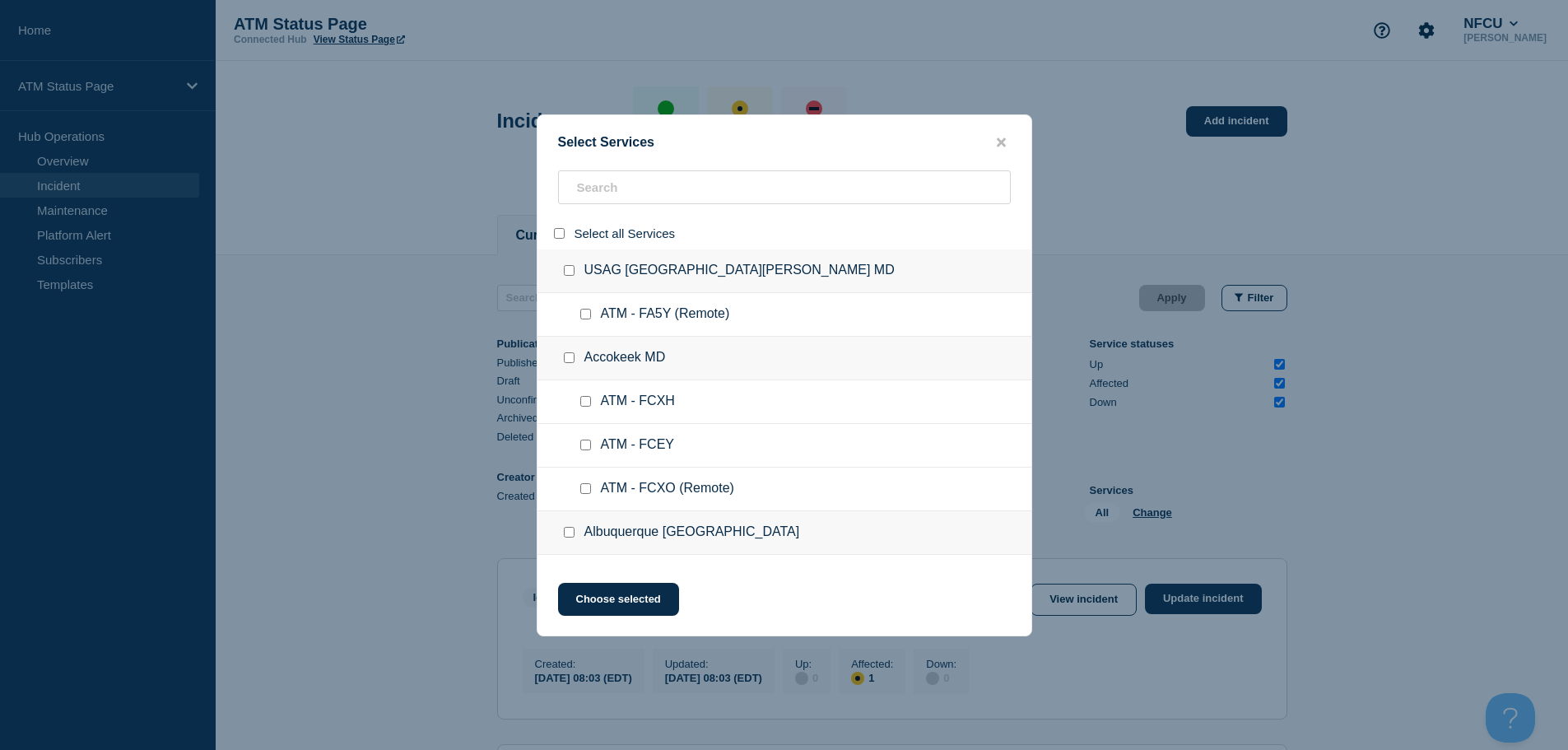
checkbox input "false"
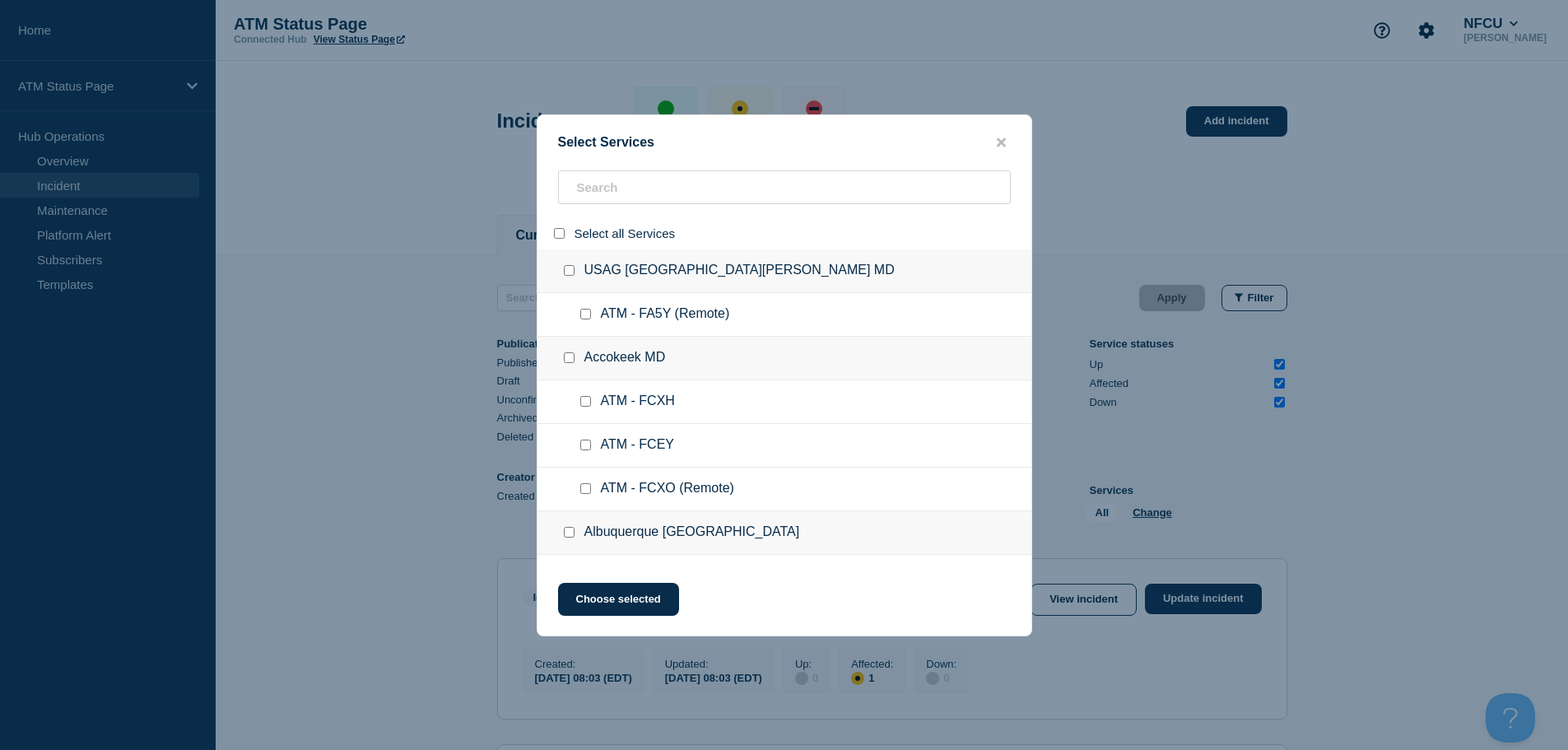
checkbox input "false"
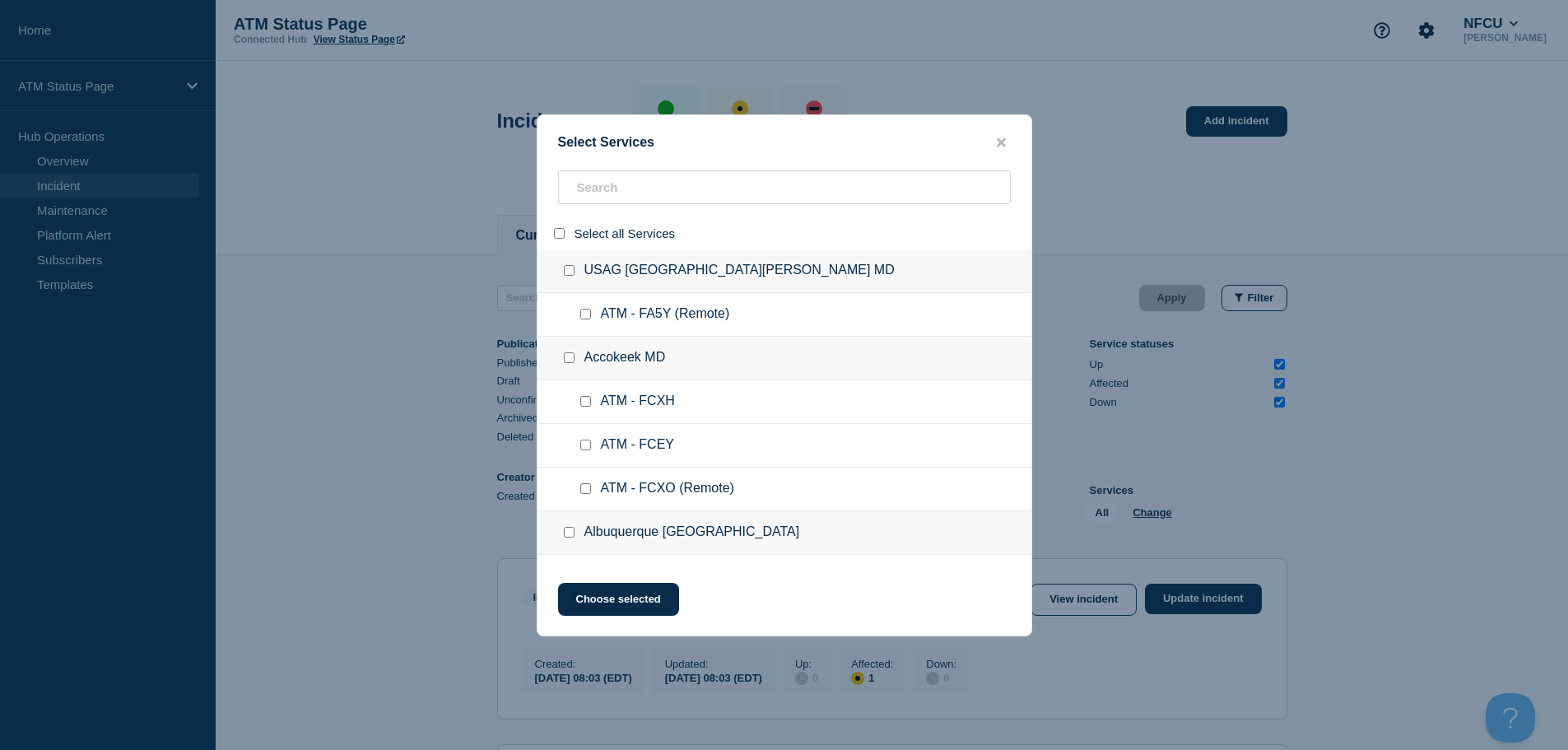
checkbox input "false"
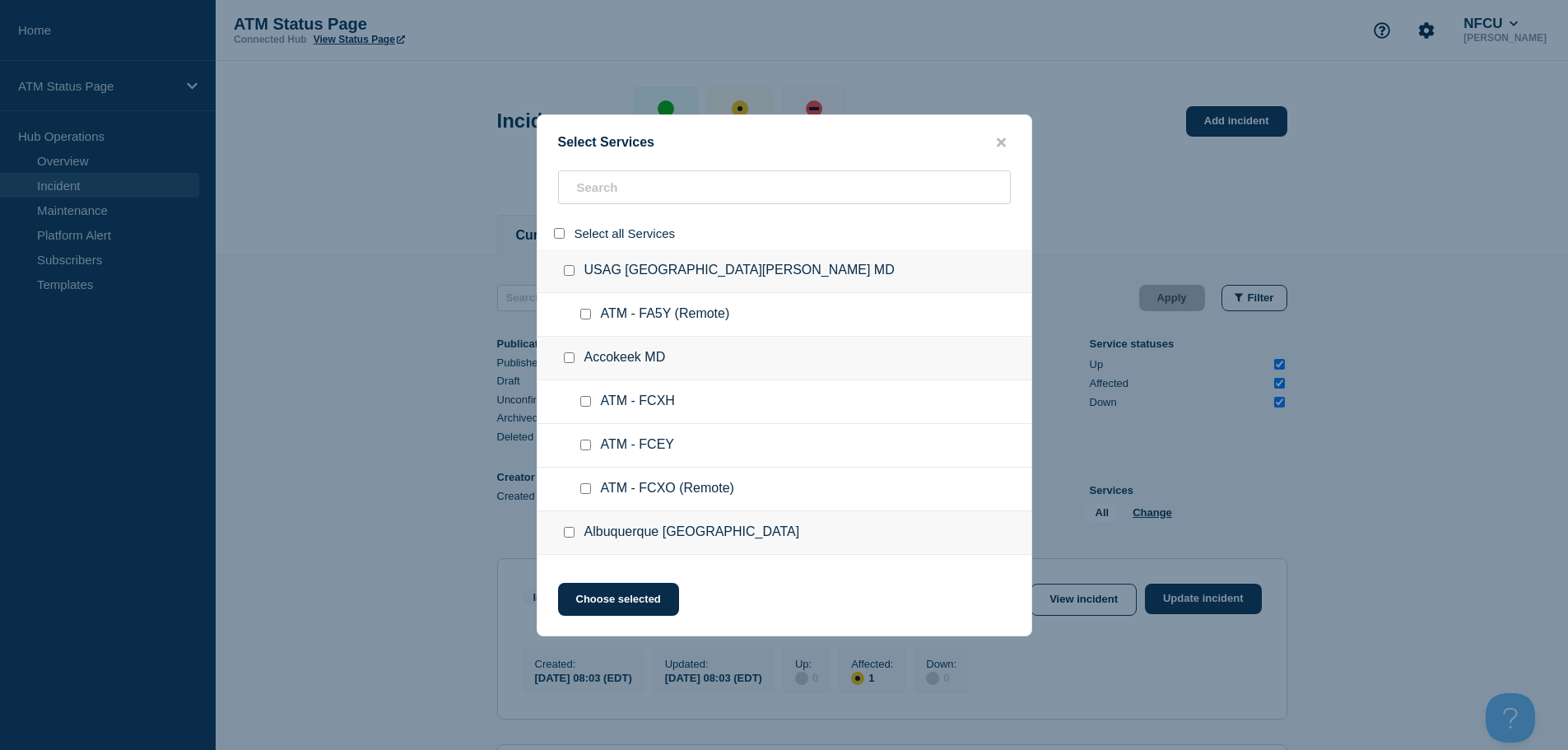
checkbox input "false"
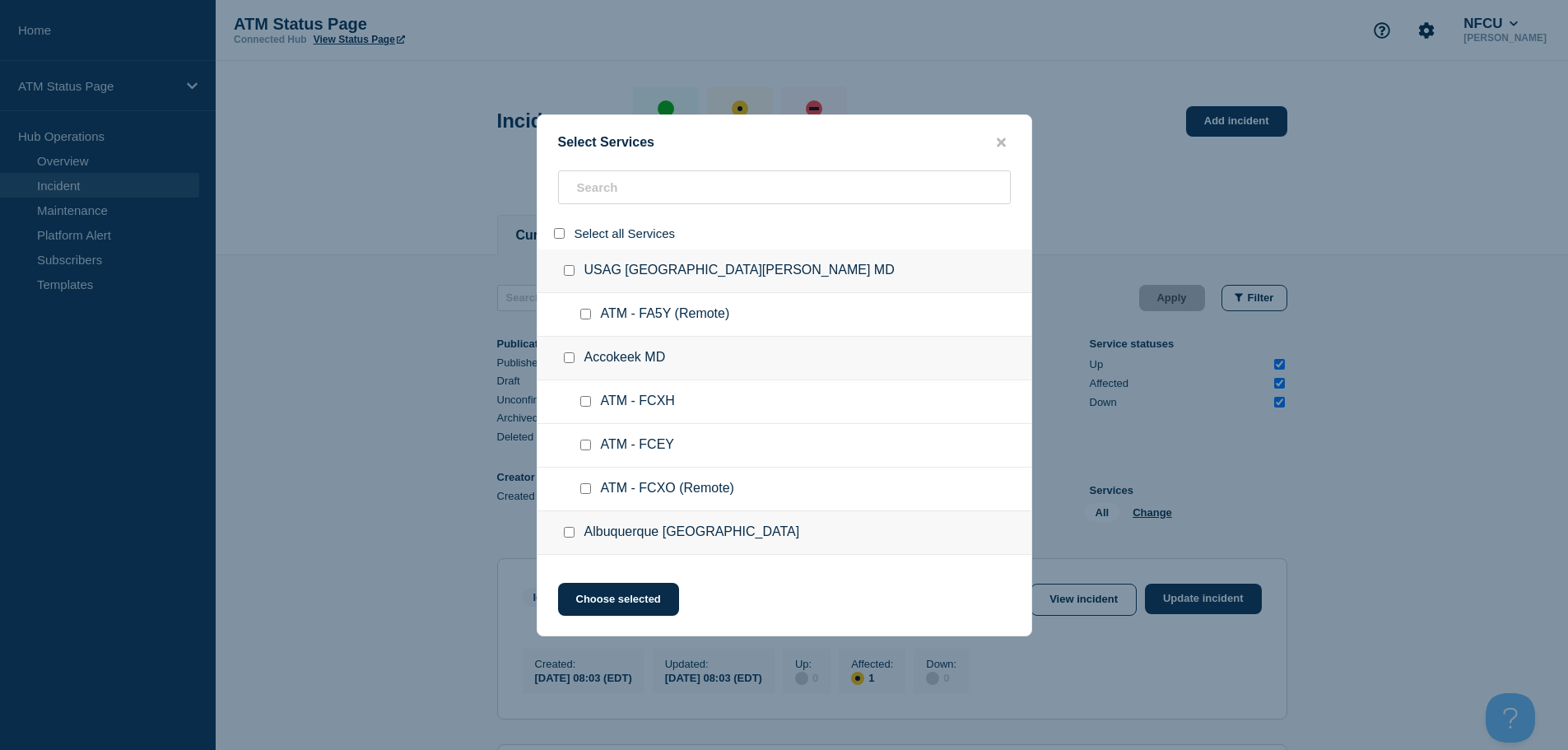
checkbox input "false"
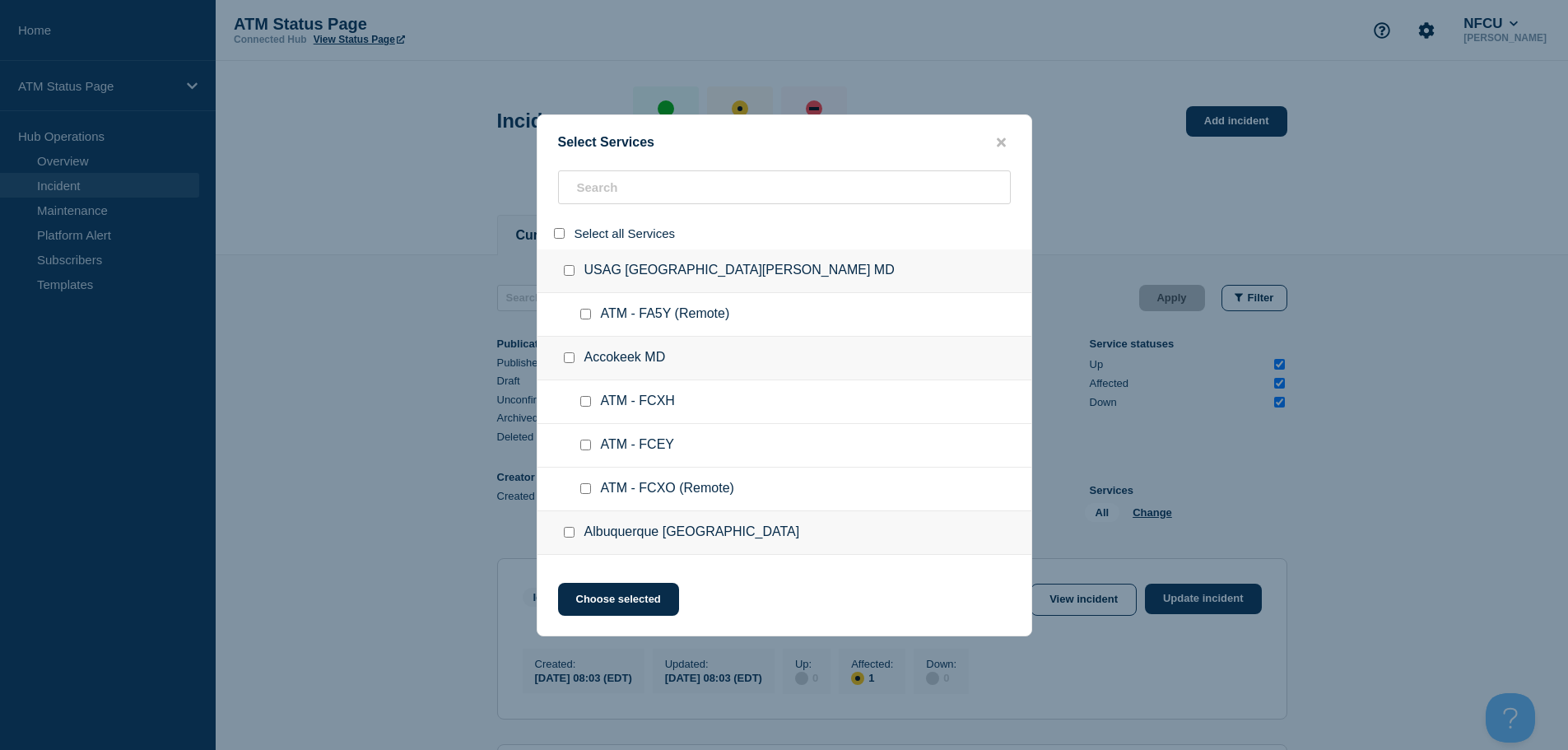
checkbox input "false"
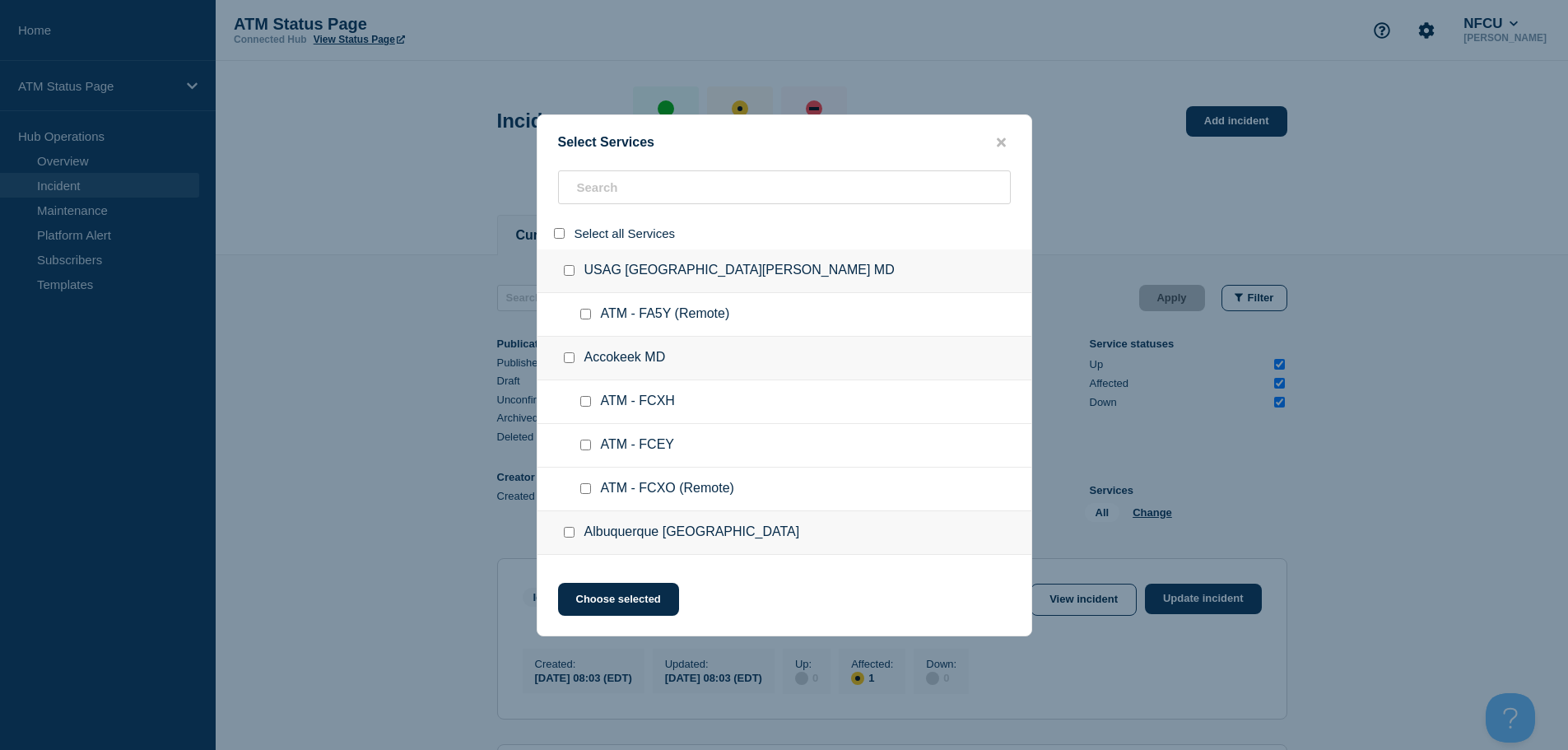
checkbox input "false"
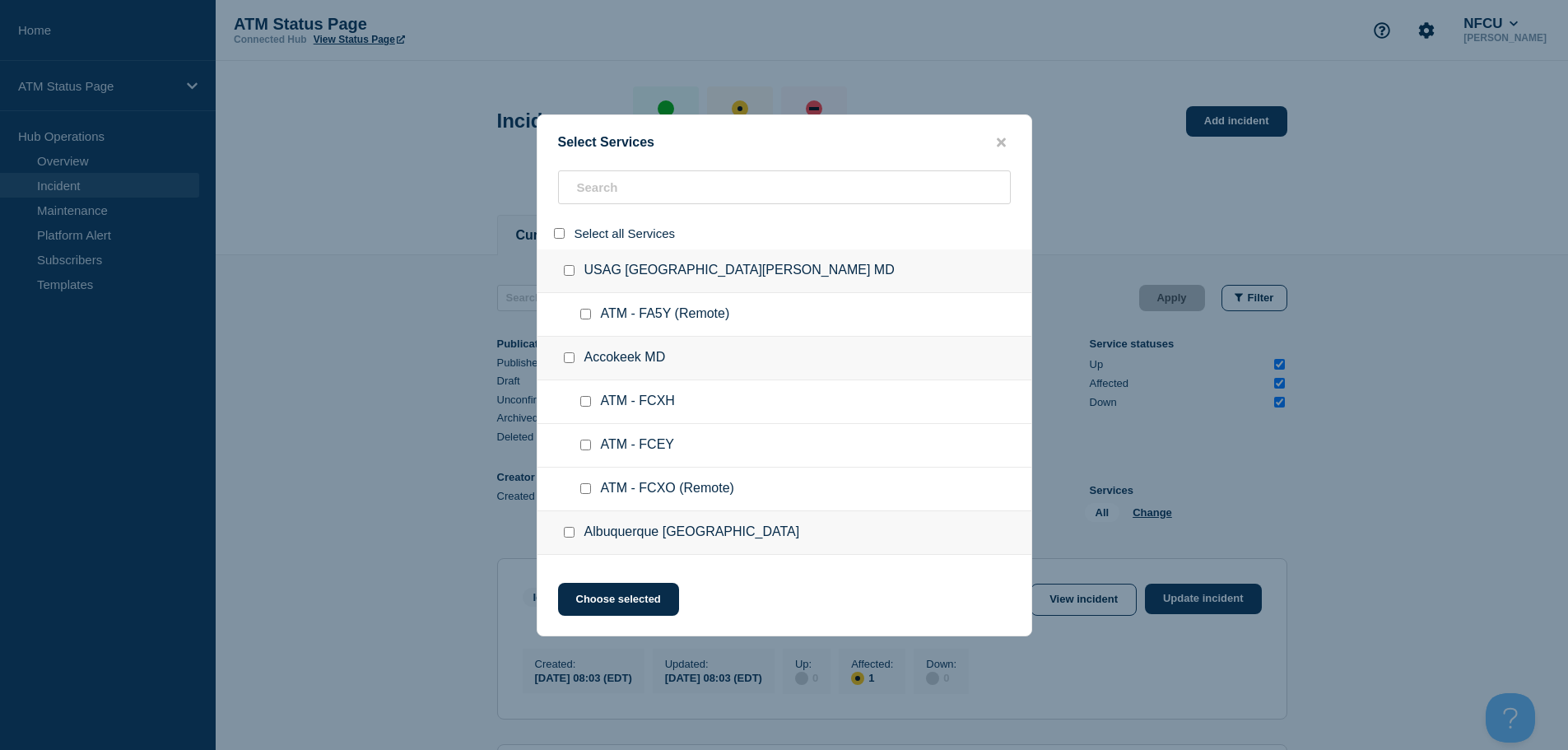
checkbox input "false"
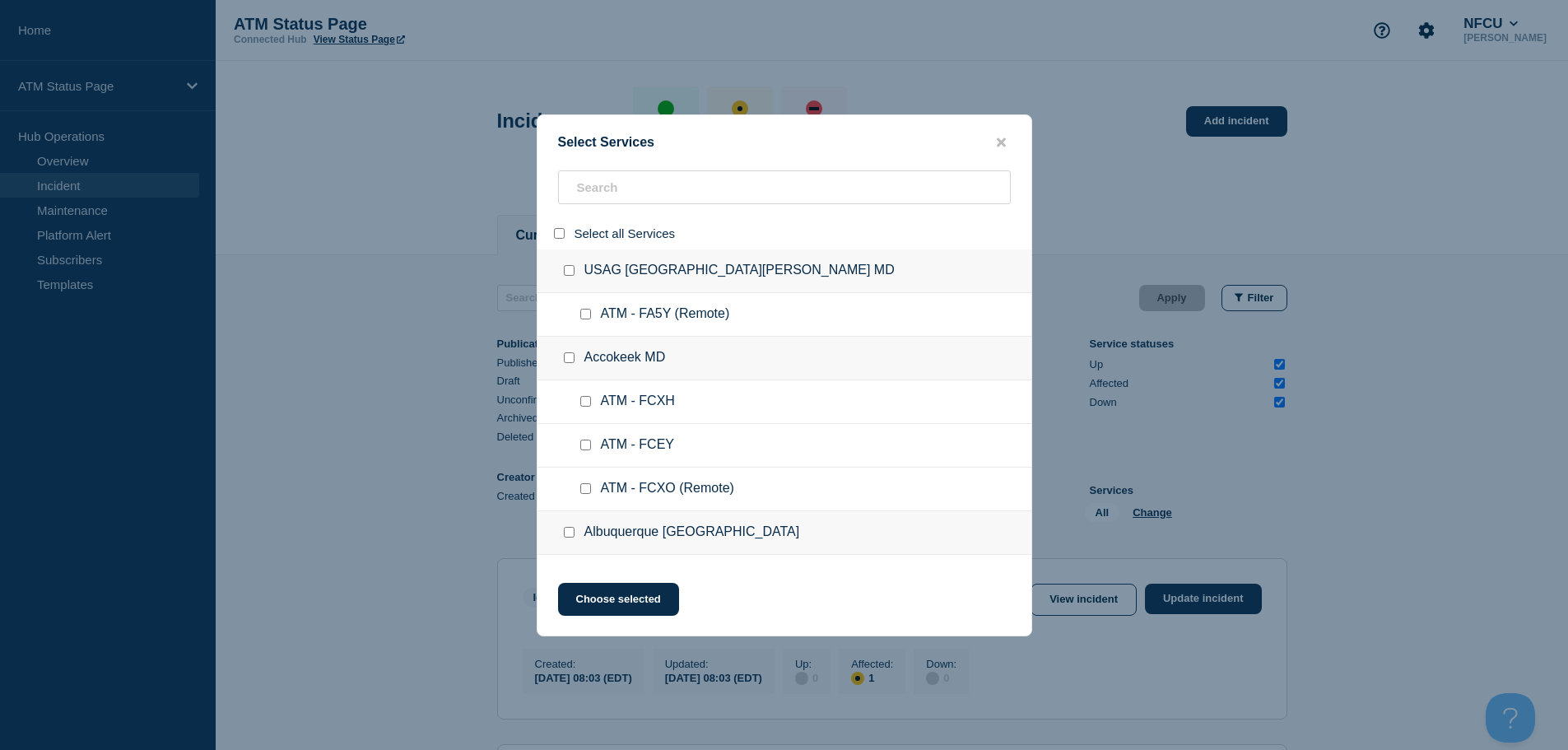
checkbox input "false"
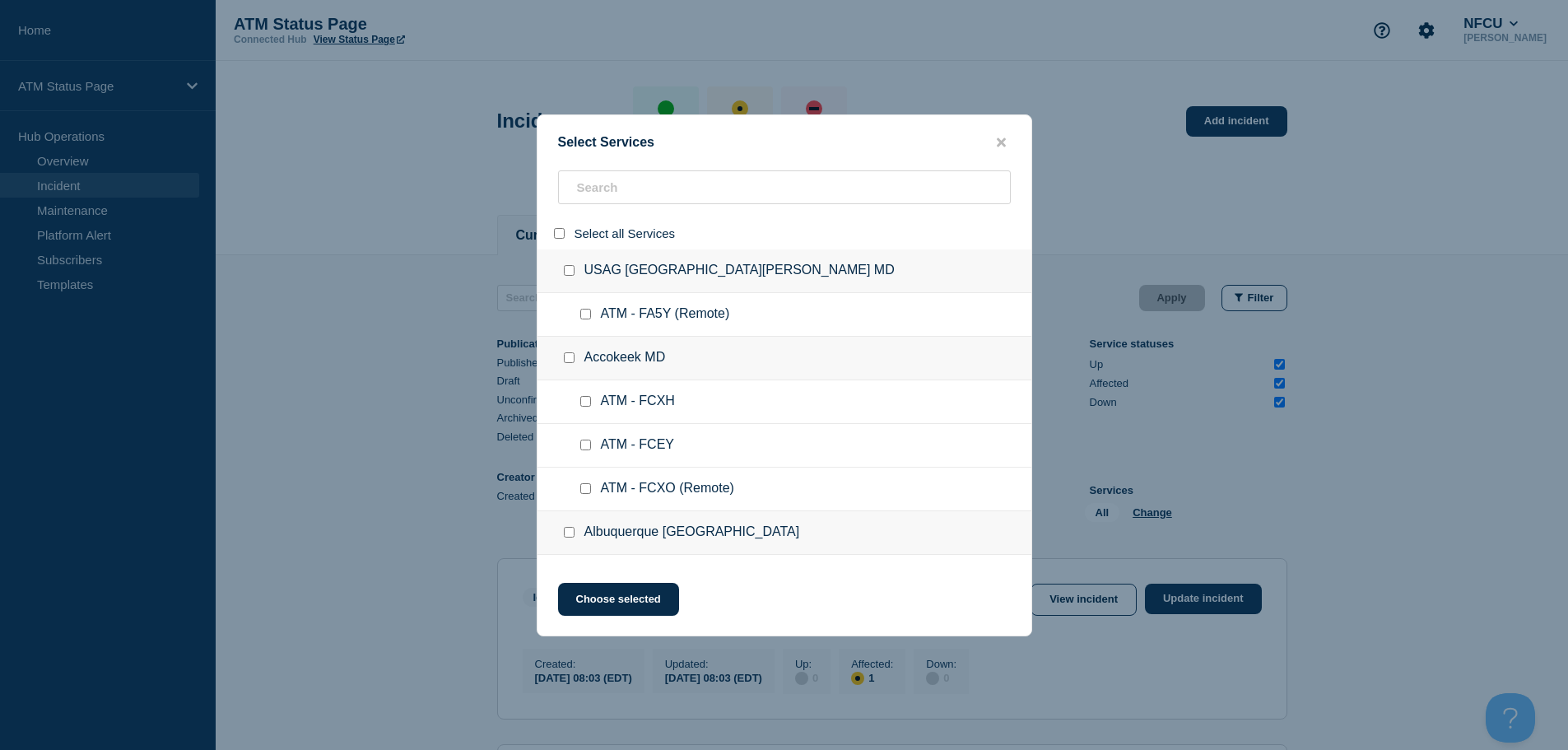
checkbox input "false"
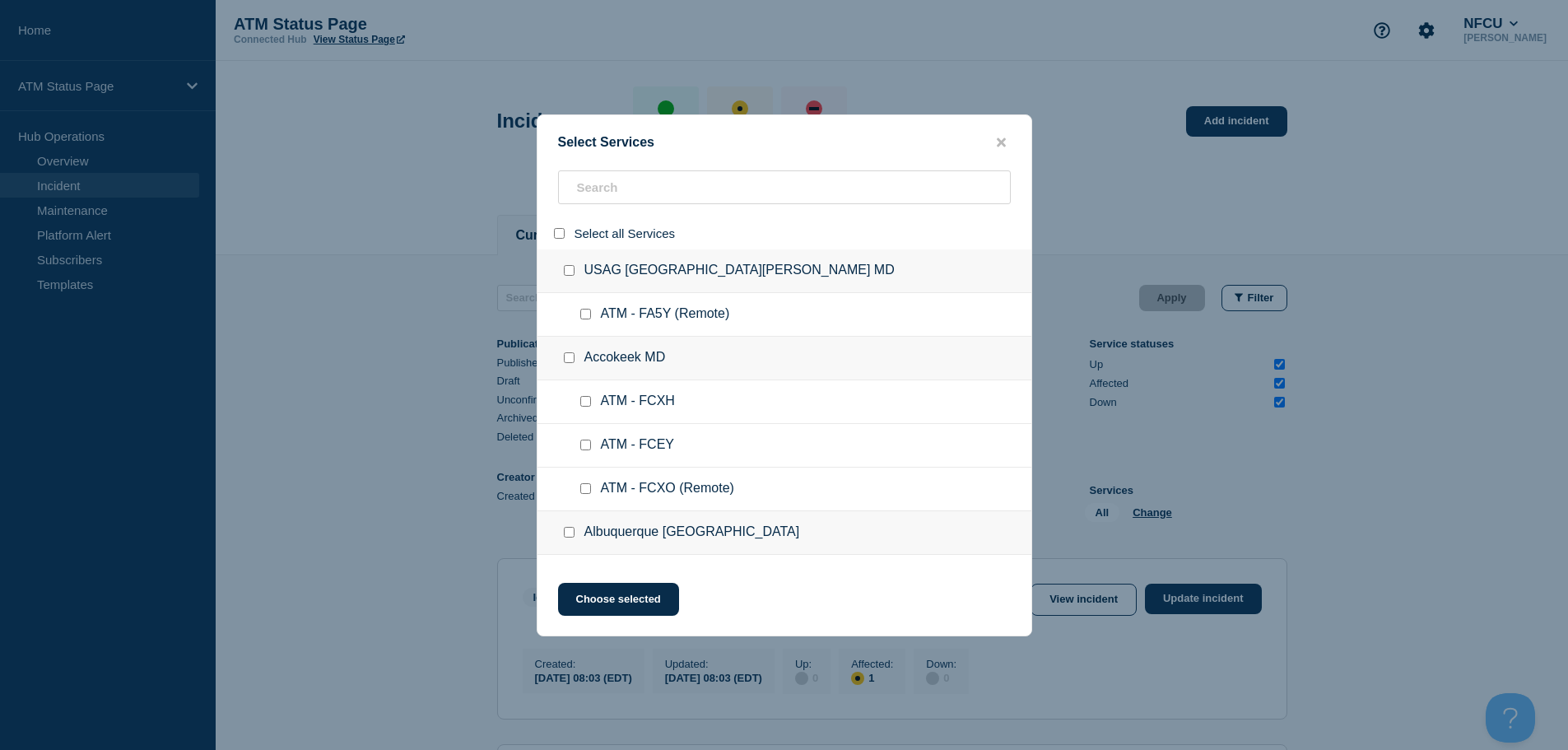
checkbox input "false"
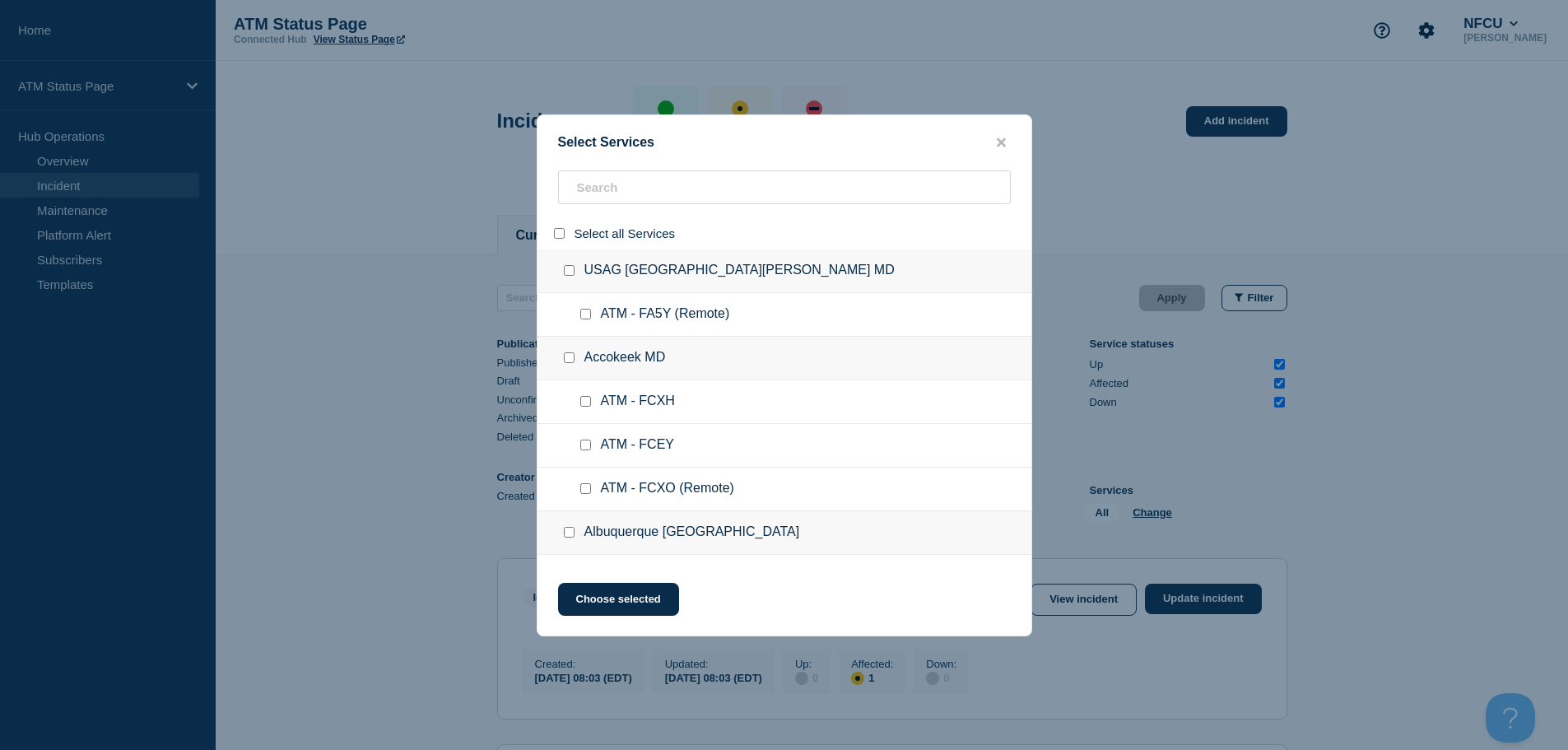
checkbox input "false"
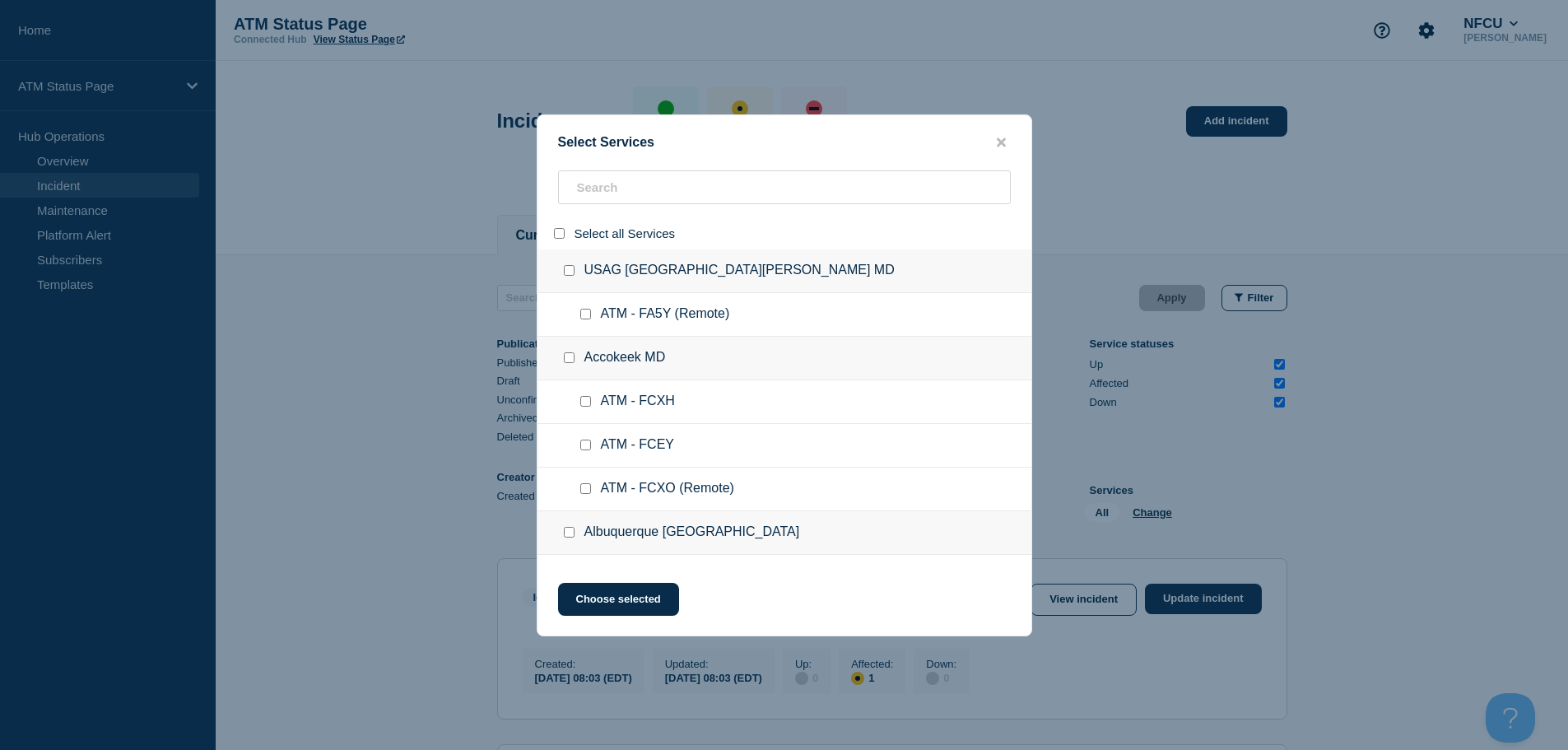
checkbox input "false"
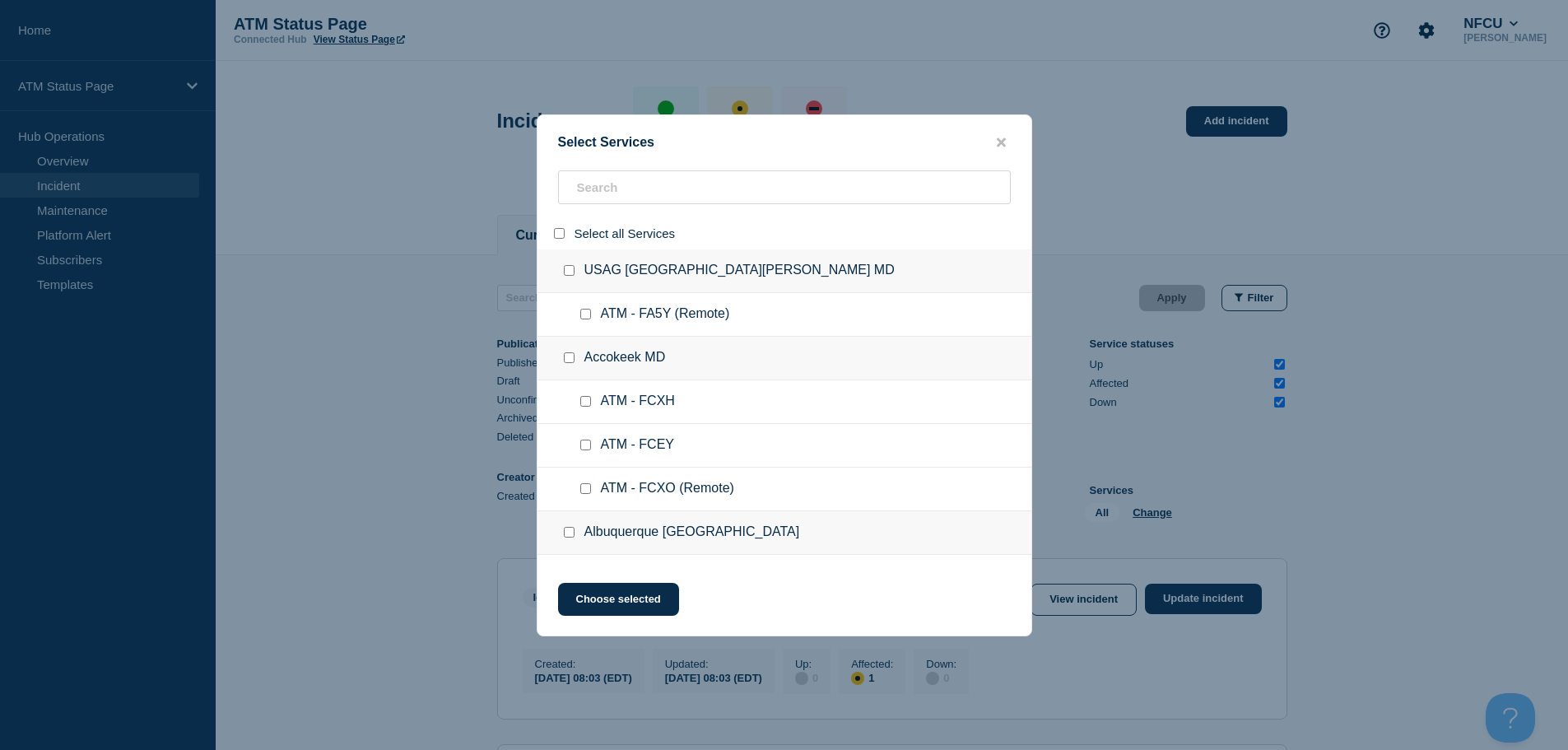
checkbox input "false"
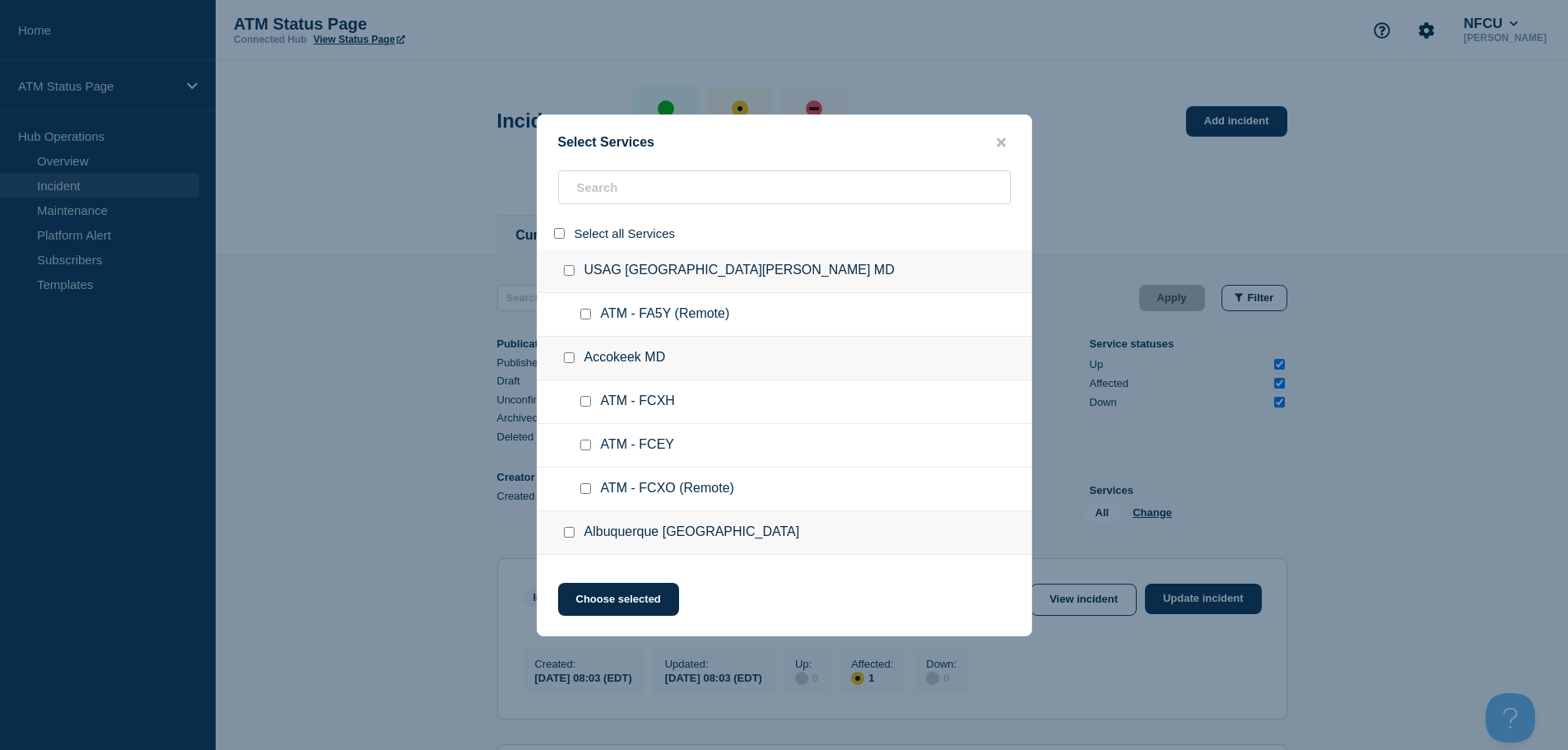
checkbox input "false"
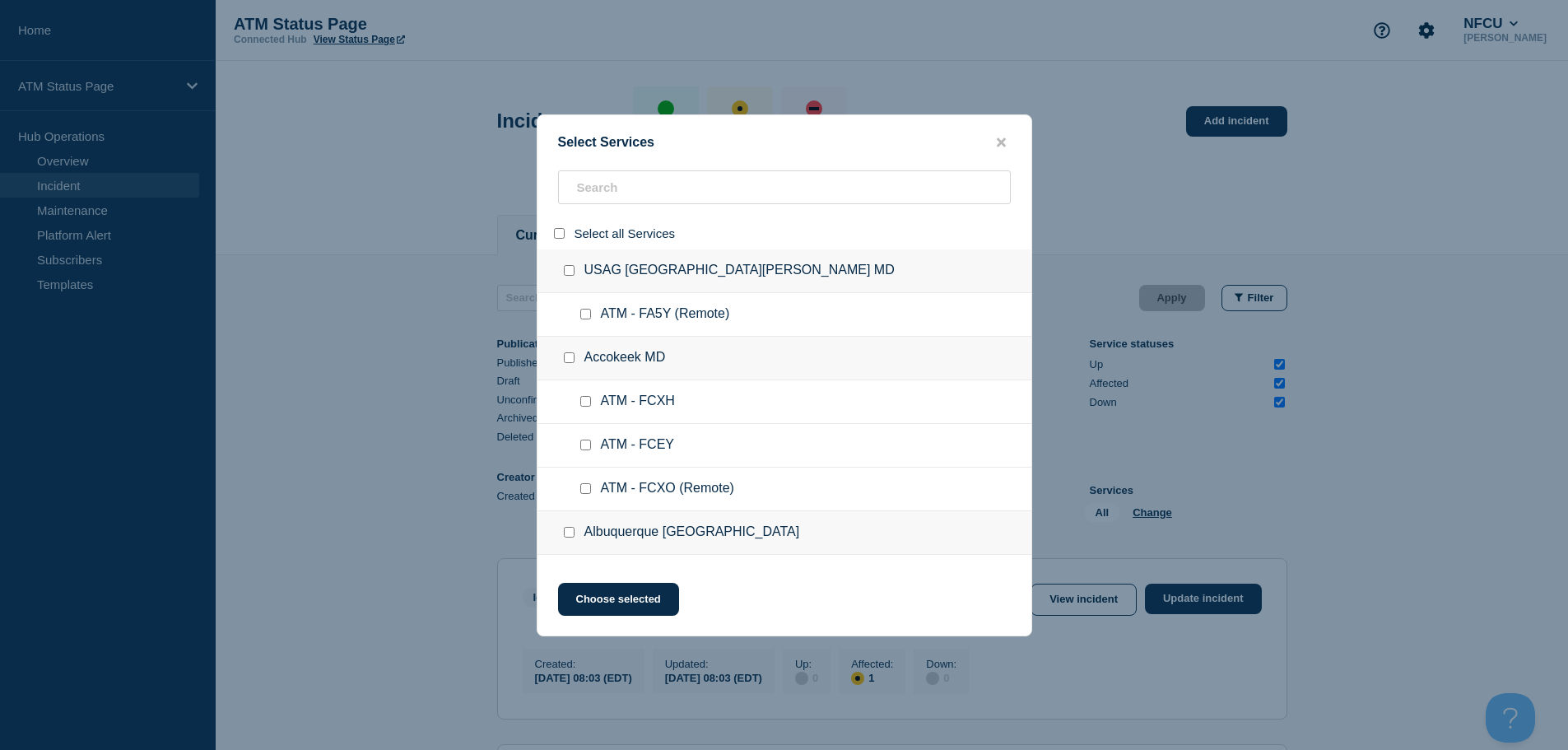
checkbox input "false"
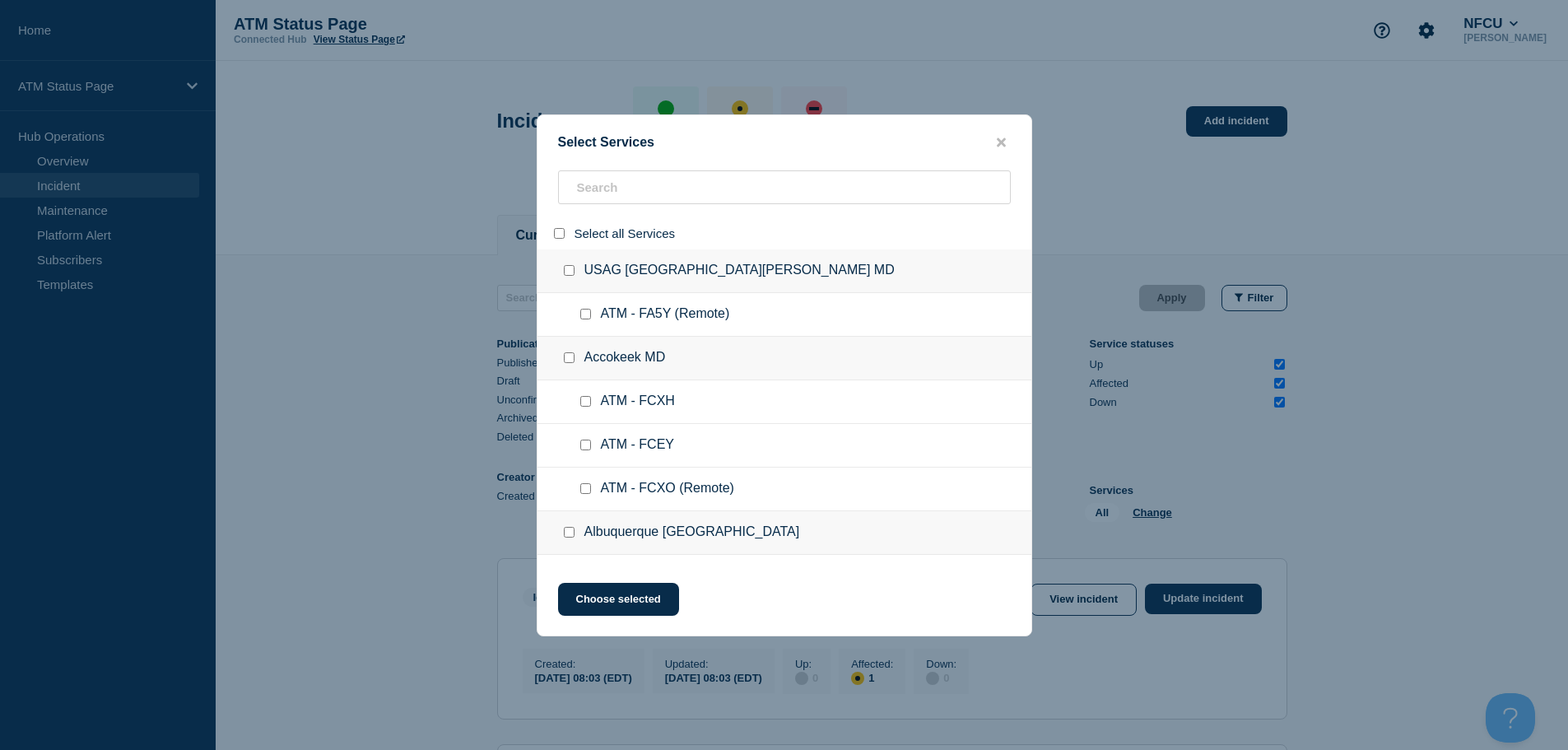
checkbox input "false"
click at [610, 195] on input "search" at bounding box center [784, 187] width 453 height 34
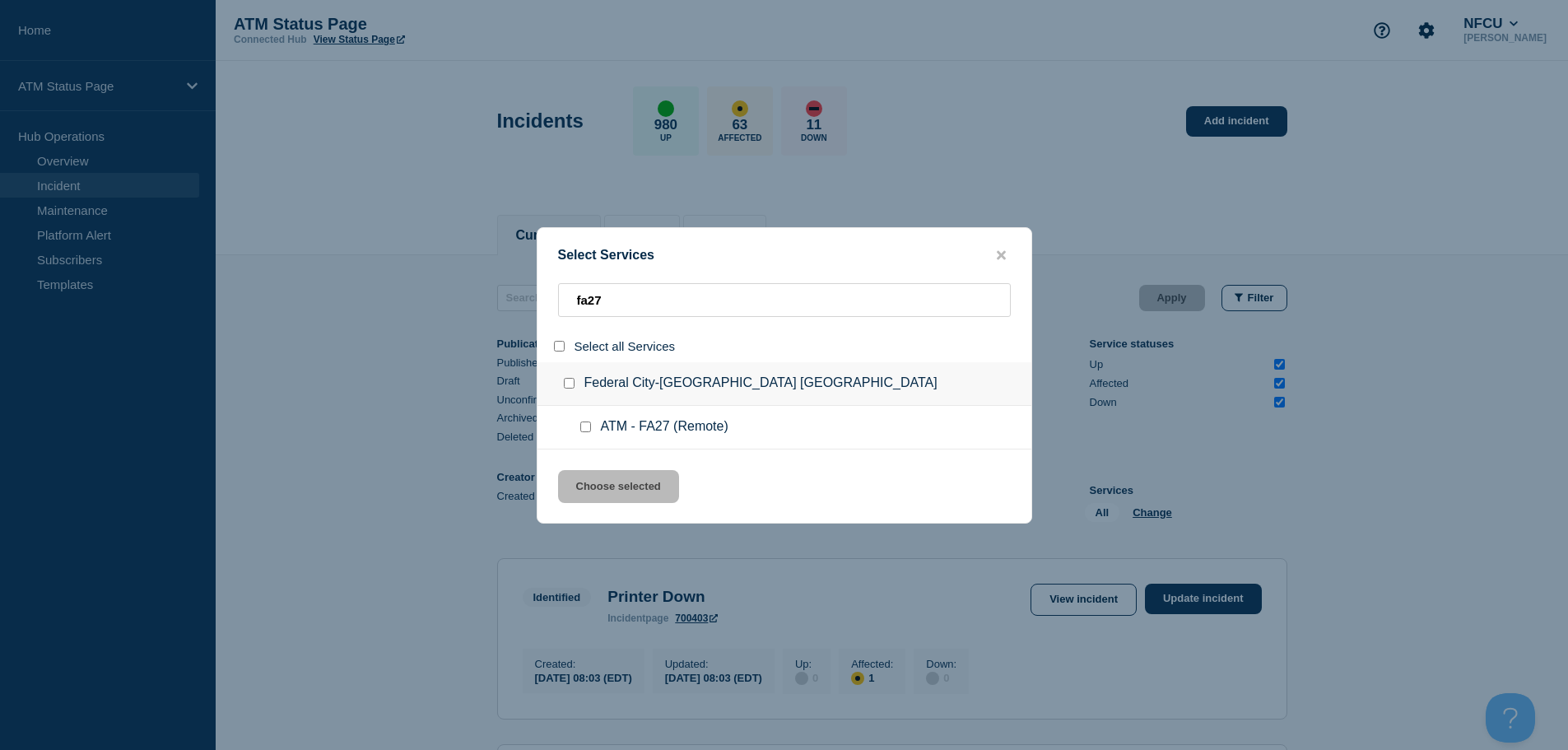
click at [587, 424] on input "service: ATM - FA27 (Remote)" at bounding box center [586, 427] width 11 height 11
click at [608, 483] on button "Choose selected" at bounding box center [619, 486] width 121 height 33
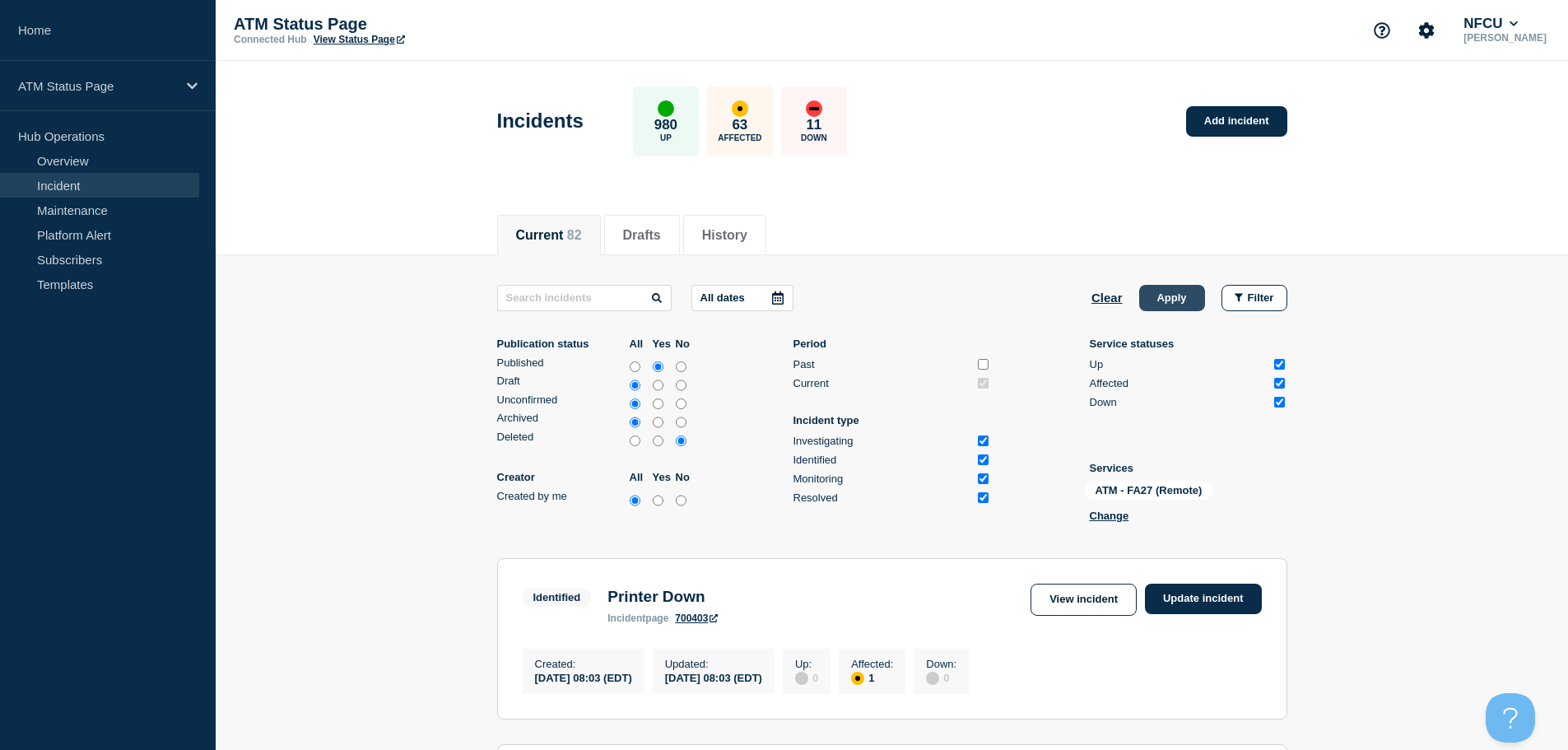
click at [1173, 289] on button "Apply" at bounding box center [1172, 298] width 66 height 26
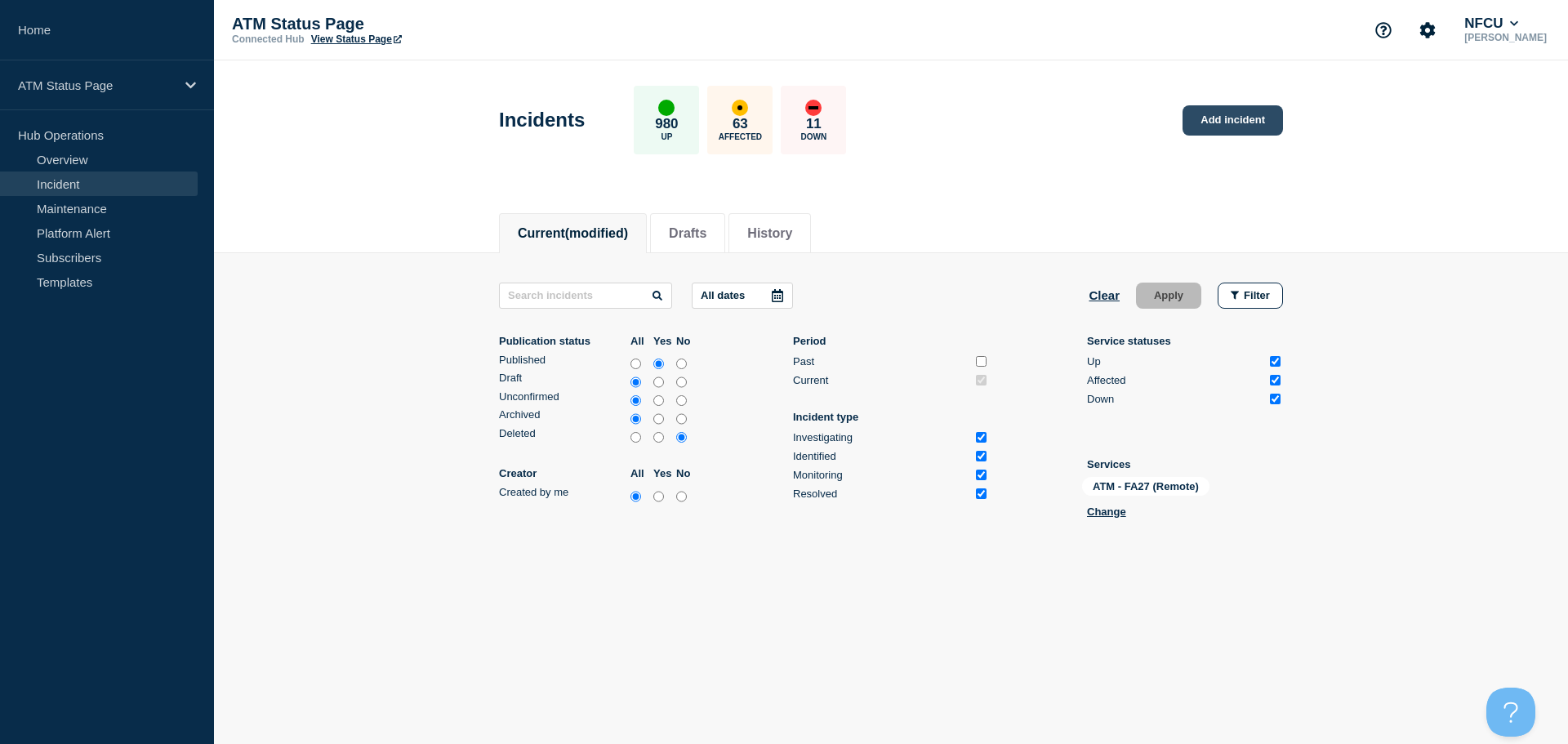
click at [1209, 129] on link "Add incident" at bounding box center [1233, 120] width 101 height 30
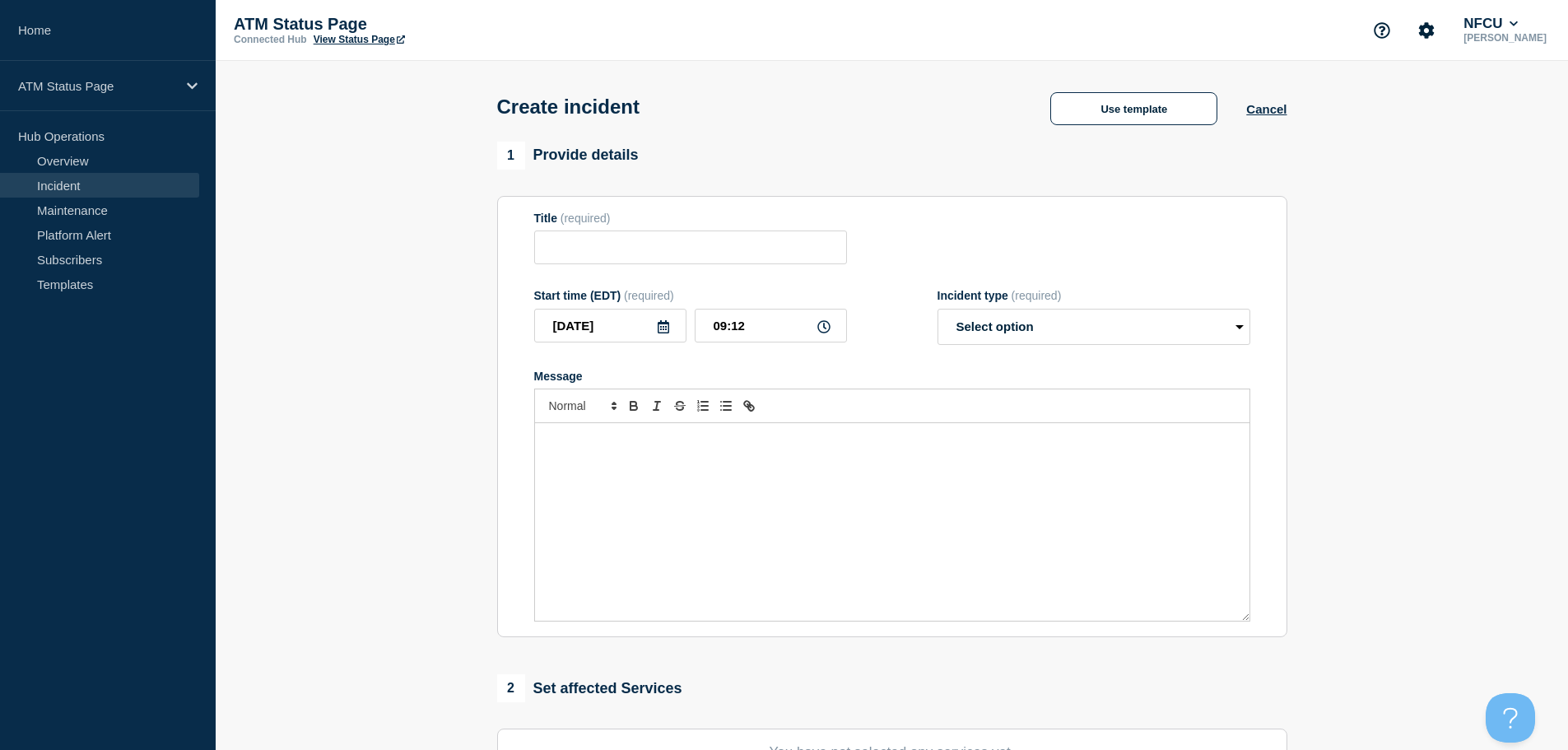
click at [1143, 90] on div "Create incident Use template Cancel" at bounding box center [892, 101] width 828 height 80
click at [1141, 108] on button "Use template" at bounding box center [1133, 108] width 167 height 33
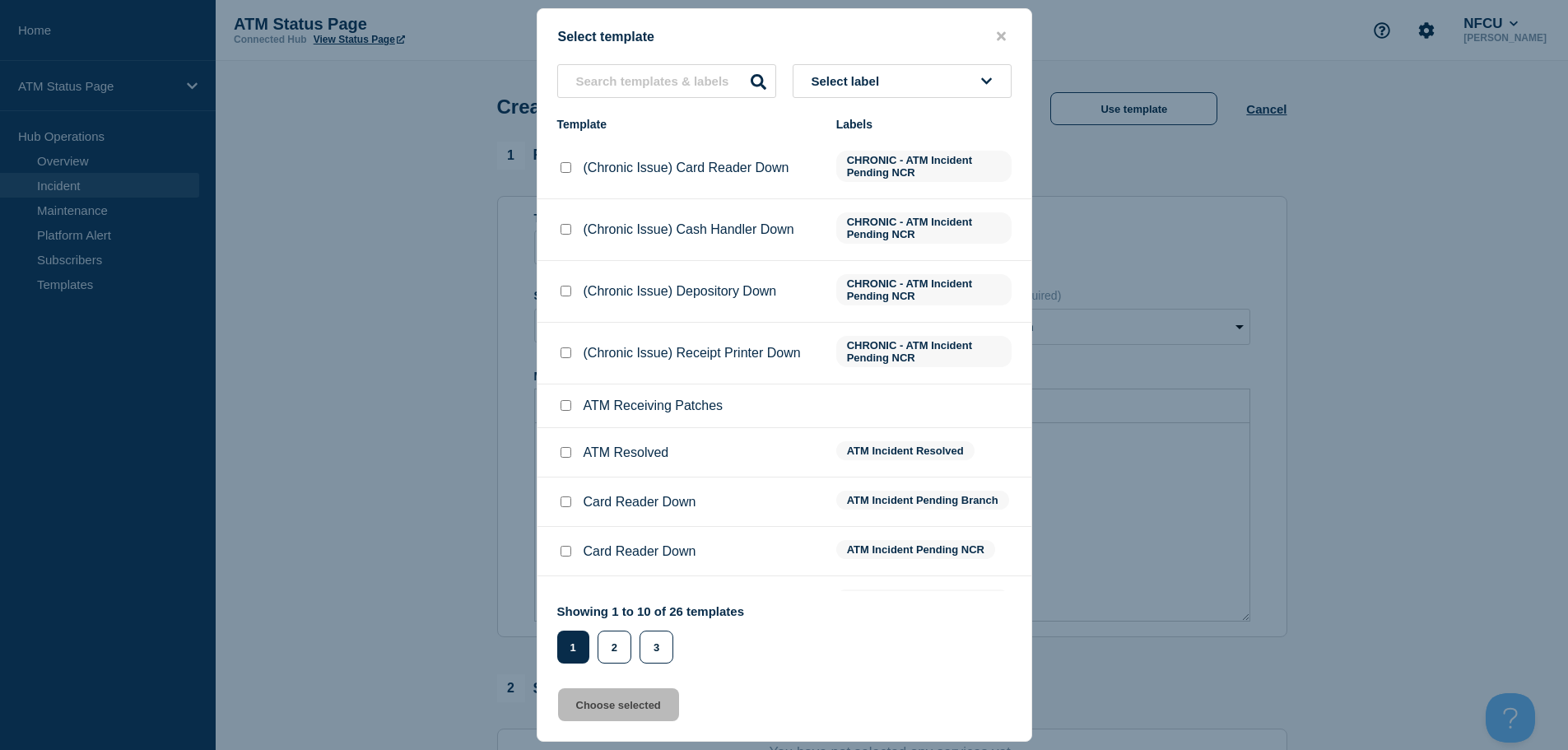
click at [940, 81] on button "Select label" at bounding box center [902, 81] width 219 height 34
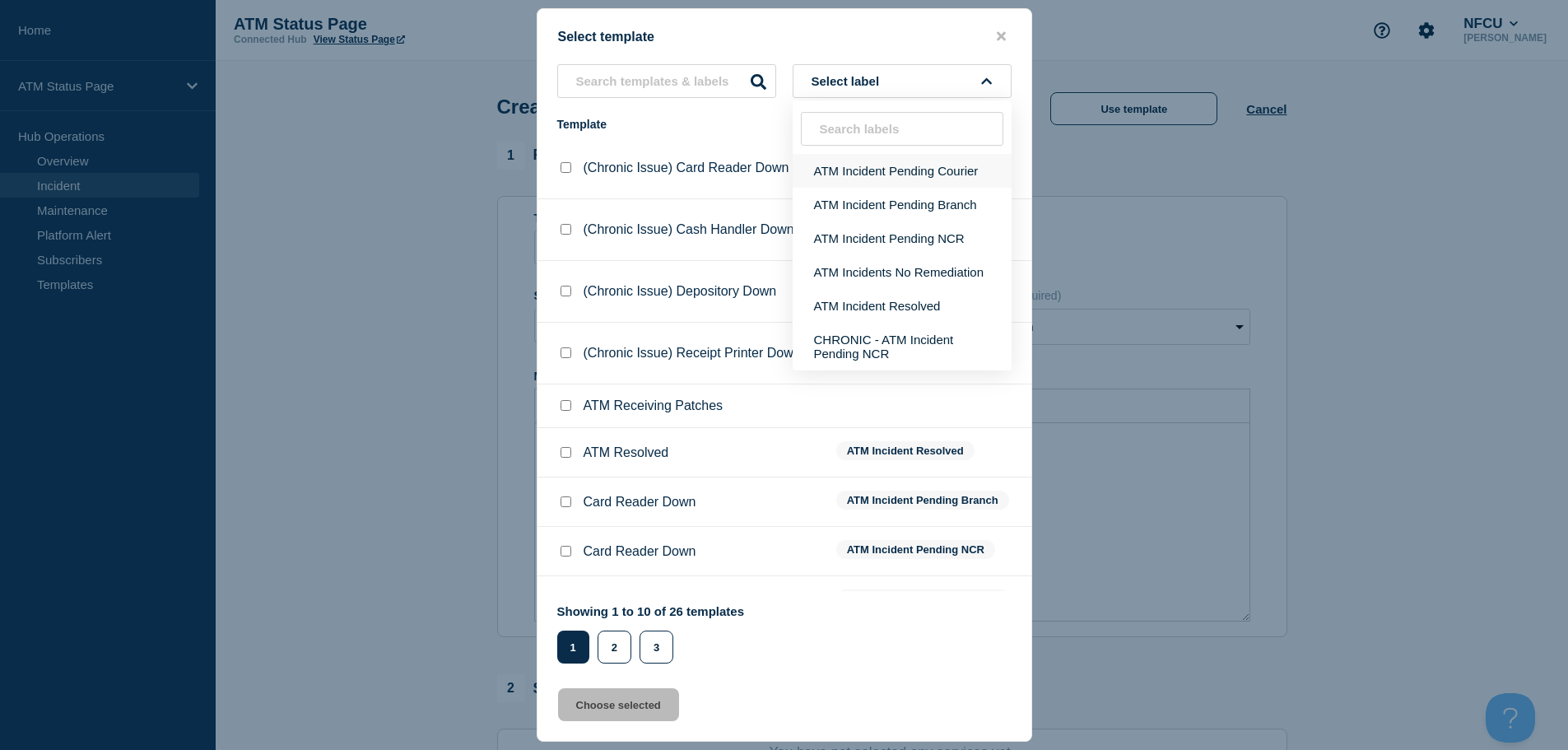
click at [932, 168] on button "ATM Incident Pending Courier" at bounding box center [902, 171] width 219 height 34
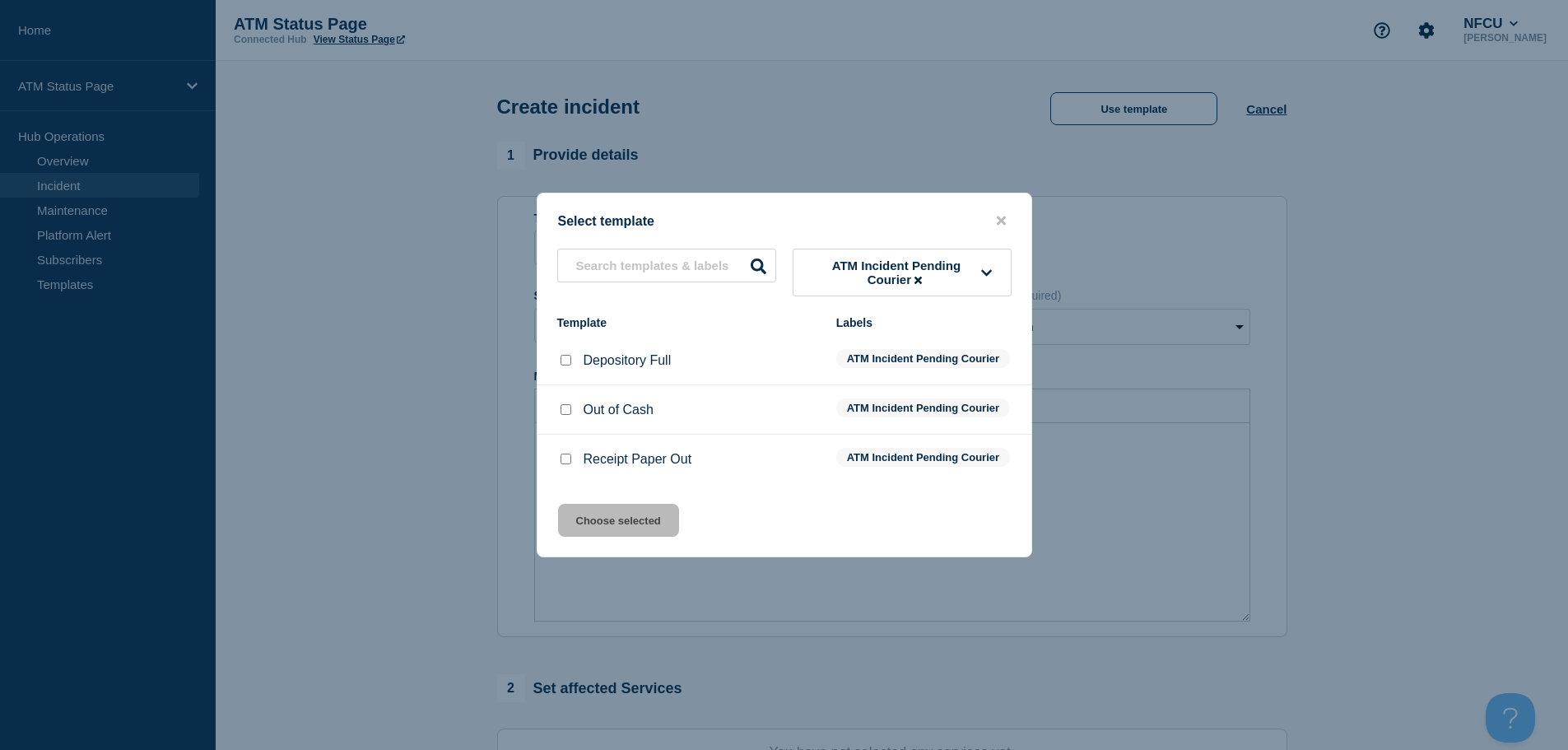
click at [566, 355] on input "Depository Full checkbox" at bounding box center [565, 360] width 11 height 11
click at [631, 532] on button "Choose selected" at bounding box center [619, 520] width 121 height 33
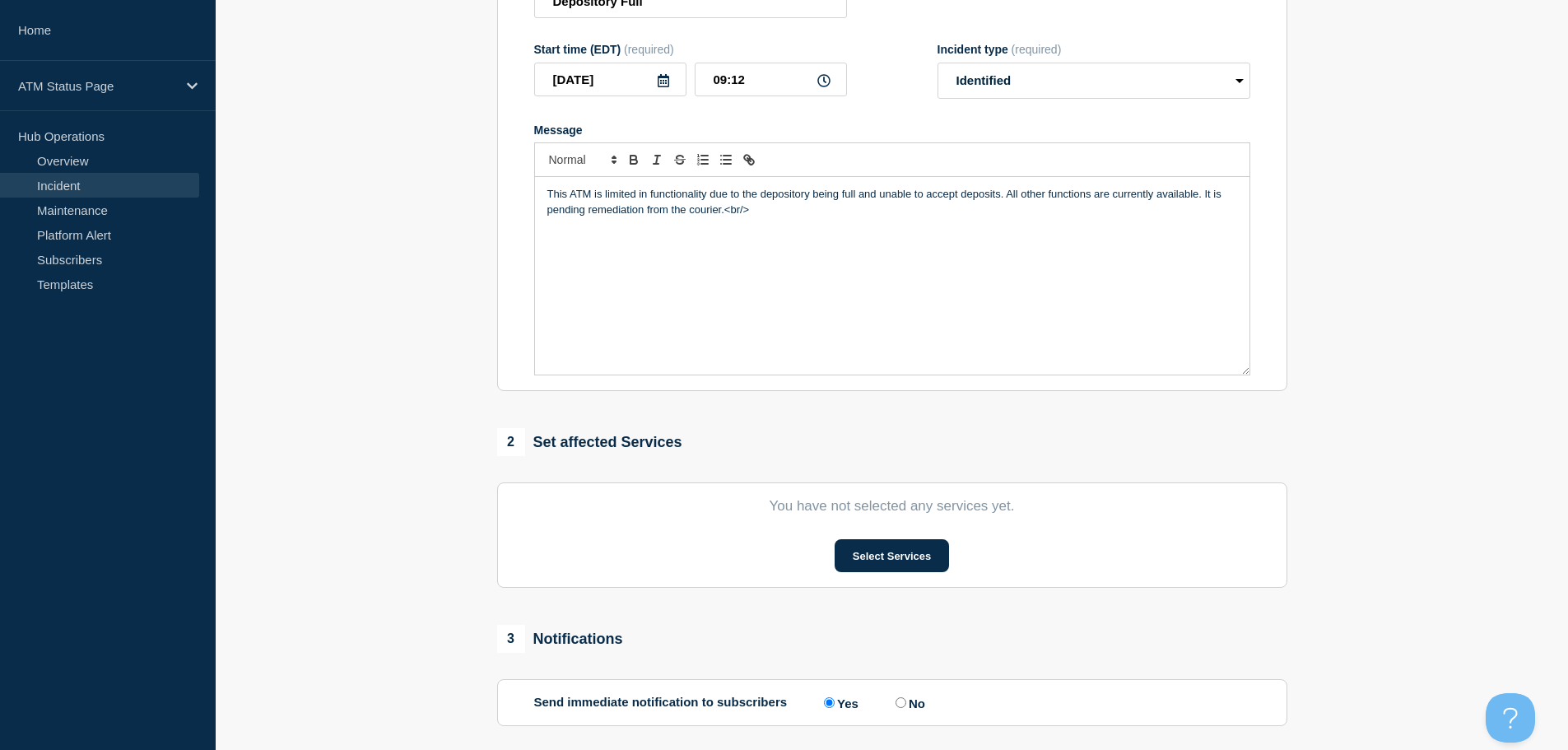
scroll to position [247, 0]
click at [913, 544] on button "Select Services" at bounding box center [891, 554] width 114 height 33
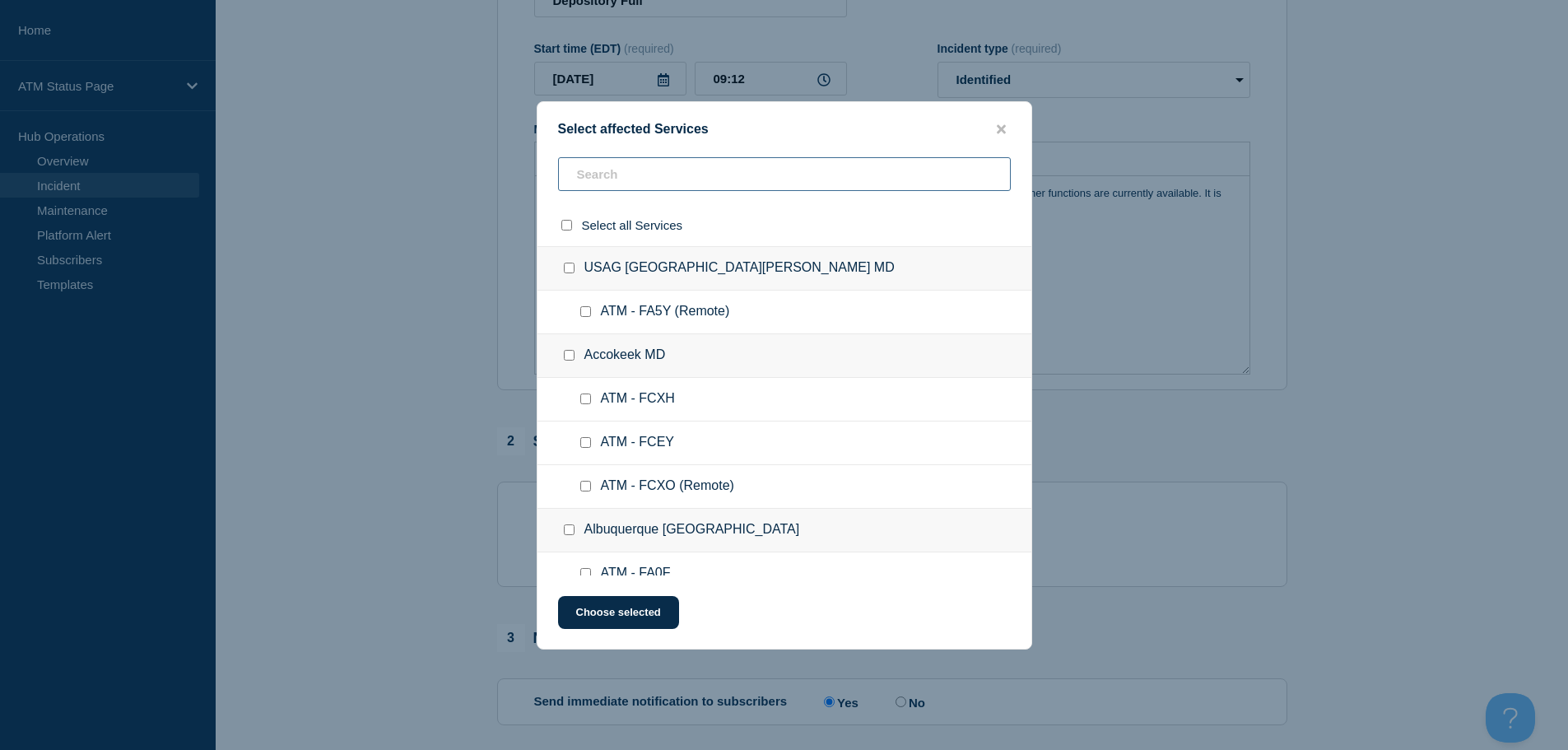
click at [604, 173] on input "text" at bounding box center [784, 174] width 453 height 34
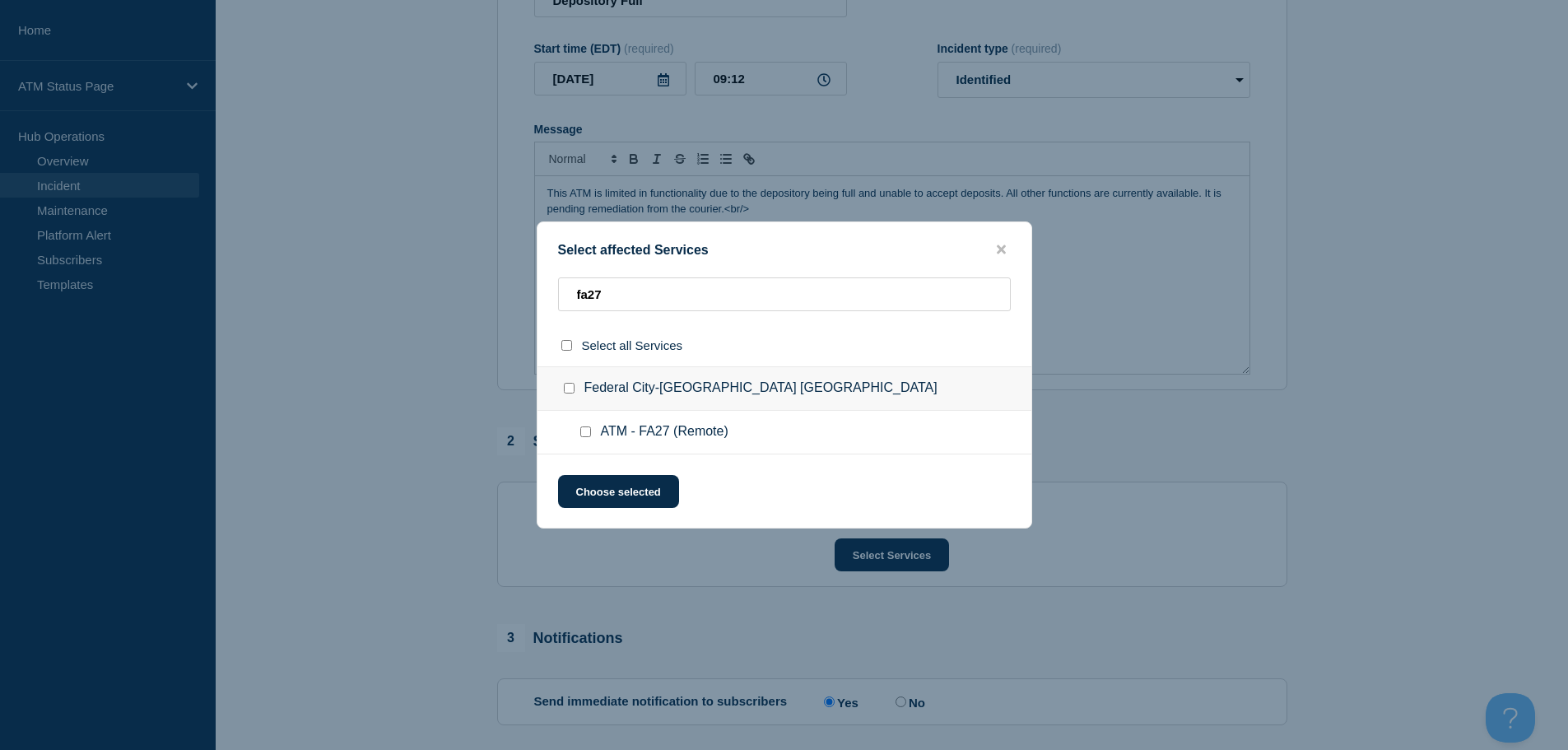
click at [587, 437] on input "ATM - FA27 (Remote) checkbox" at bounding box center [586, 432] width 11 height 11
click at [602, 479] on button "Choose selected" at bounding box center [619, 491] width 121 height 33
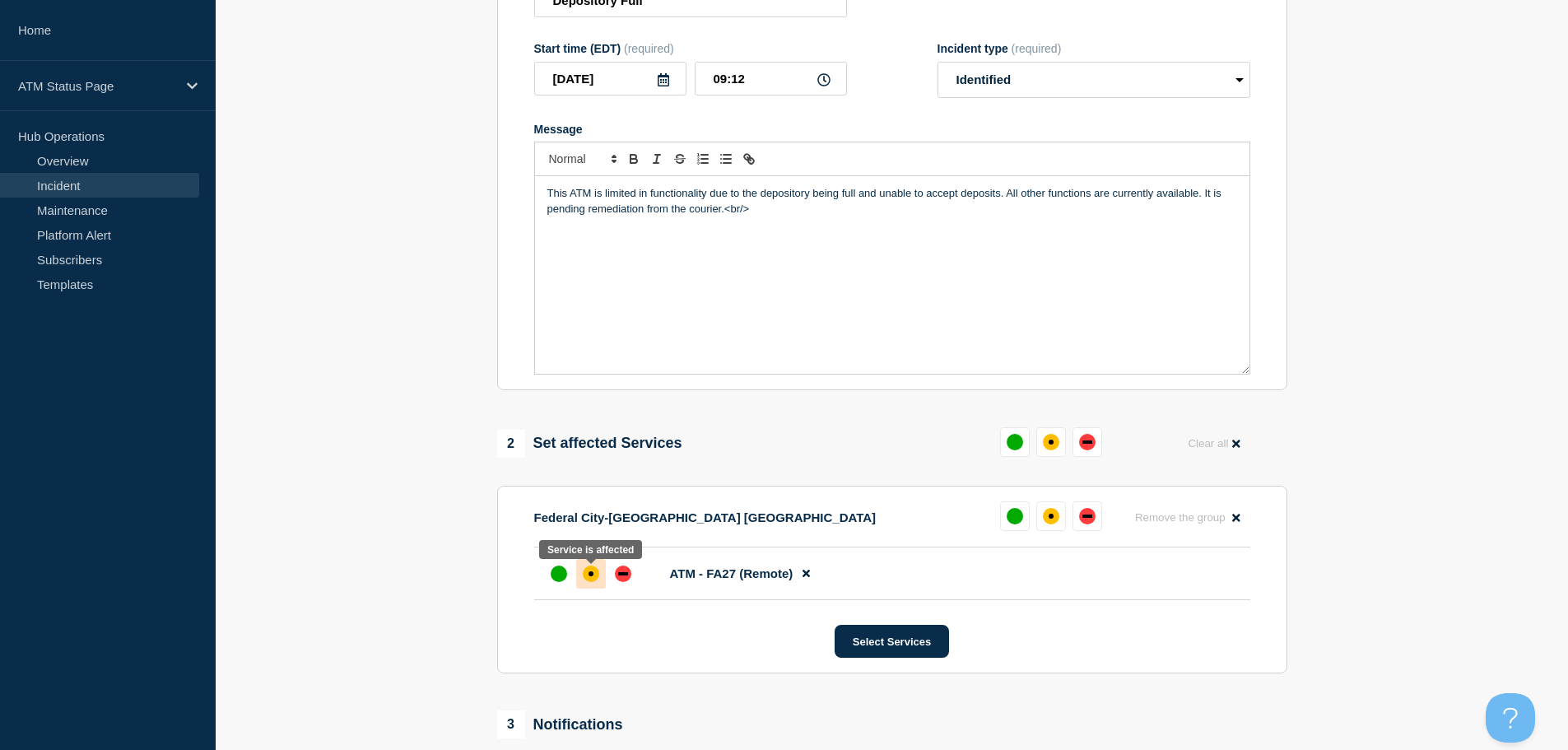
click at [584, 582] on div "affected" at bounding box center [591, 573] width 16 height 16
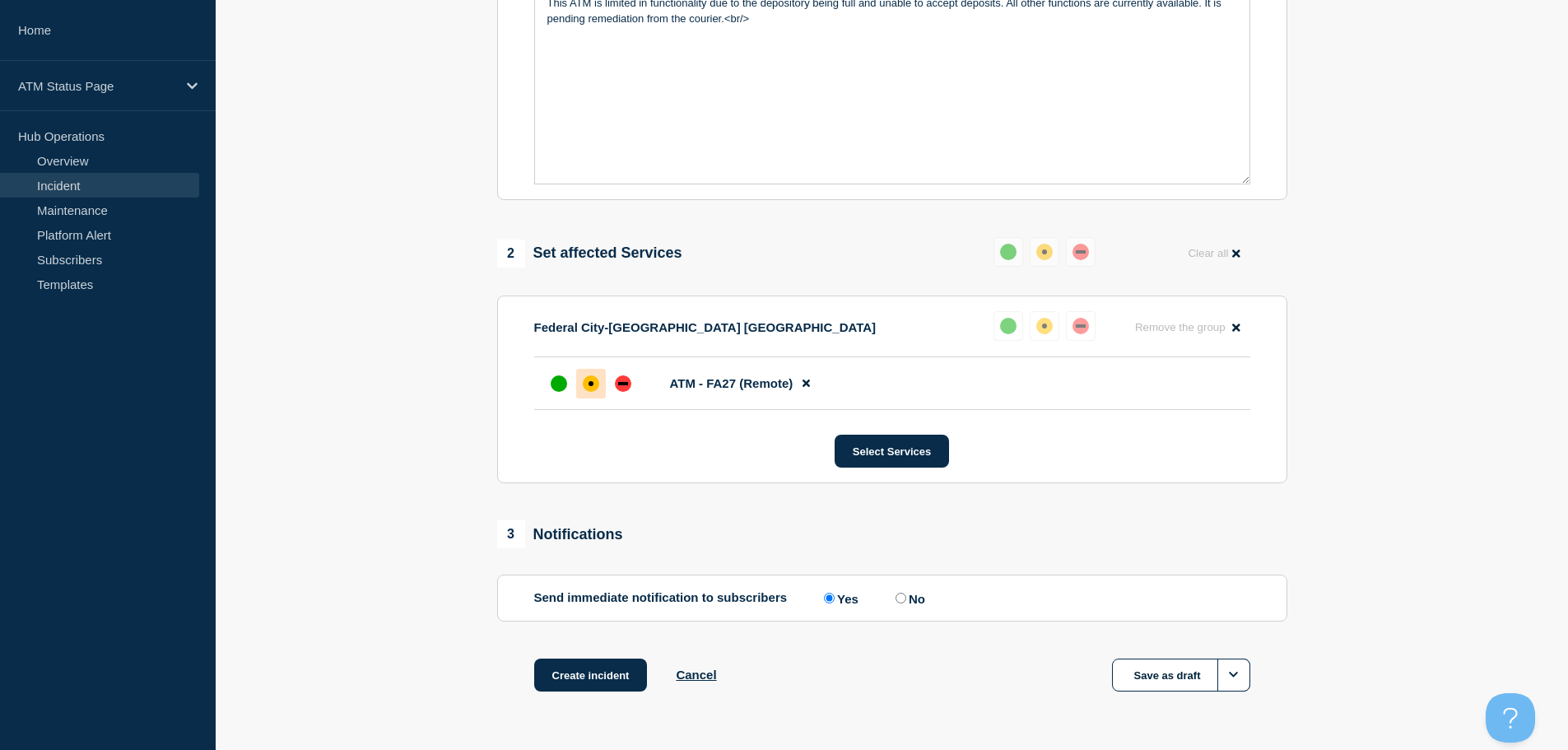
scroll to position [490, 0]
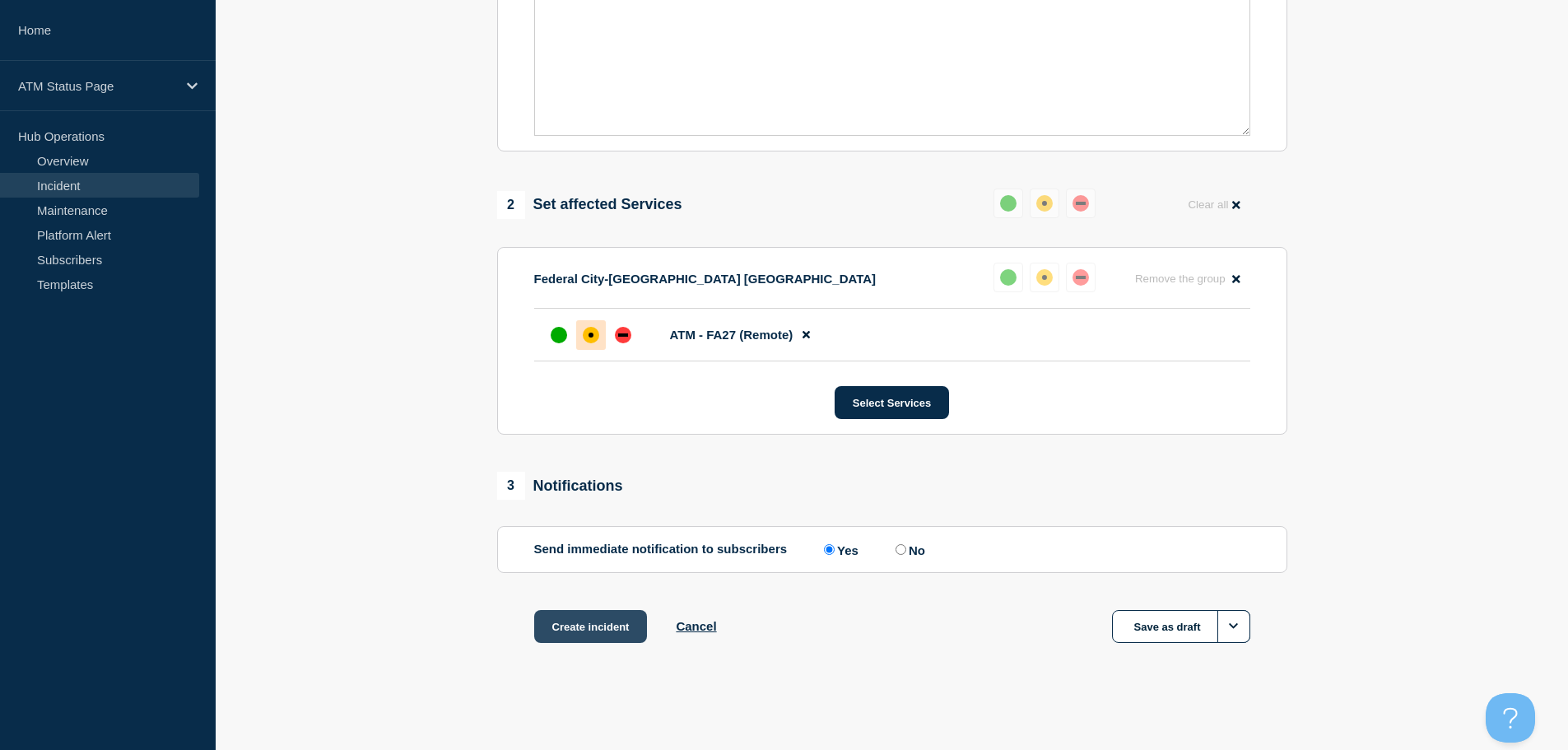
click at [596, 629] on button "Create incident" at bounding box center [591, 626] width 113 height 33
